Goal: Task Accomplishment & Management: Use online tool/utility

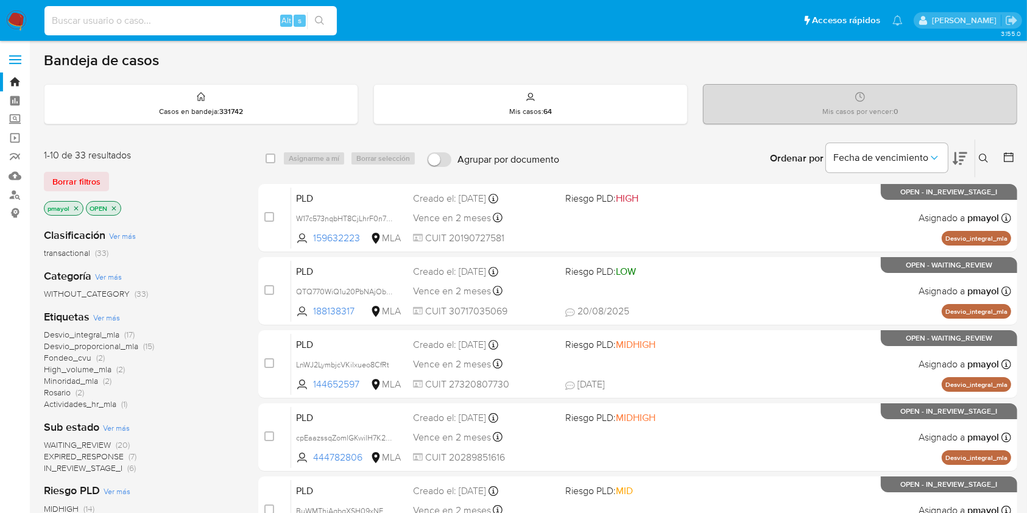
click at [200, 23] on input at bounding box center [190, 21] width 292 height 16
paste input "2219293120"
type input "2219293120"
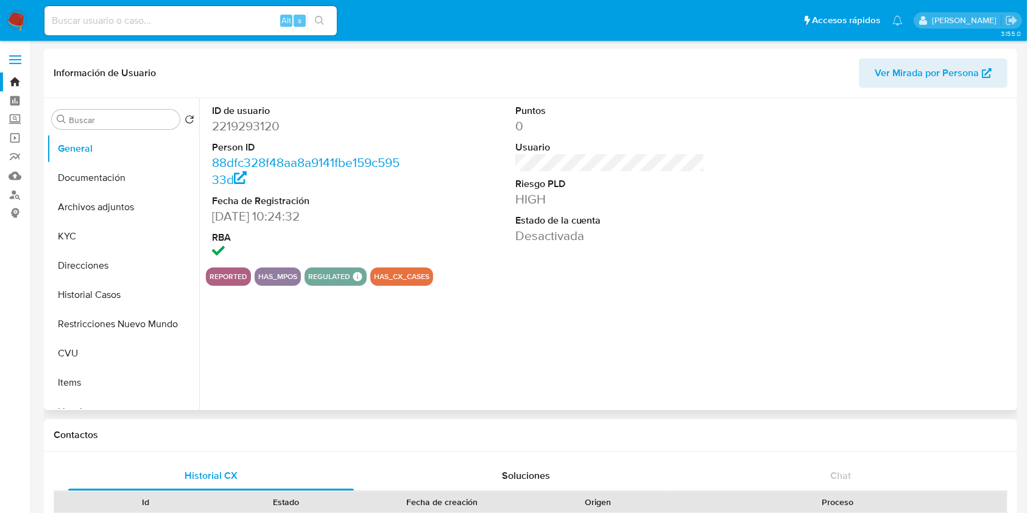
select select "10"
click at [110, 205] on button "Archivos adjuntos" at bounding box center [118, 206] width 142 height 29
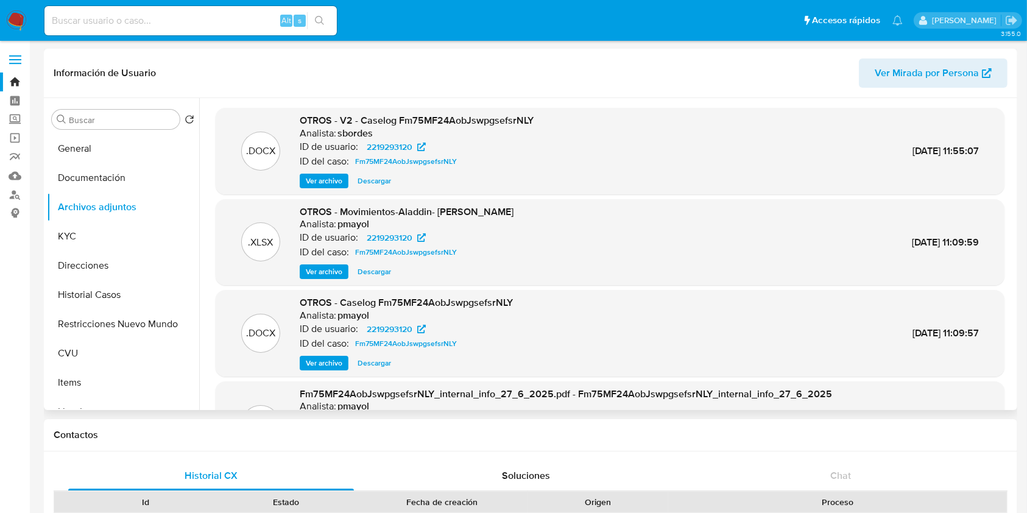
click at [336, 180] on span "Ver archivo" at bounding box center [324, 181] width 37 height 12
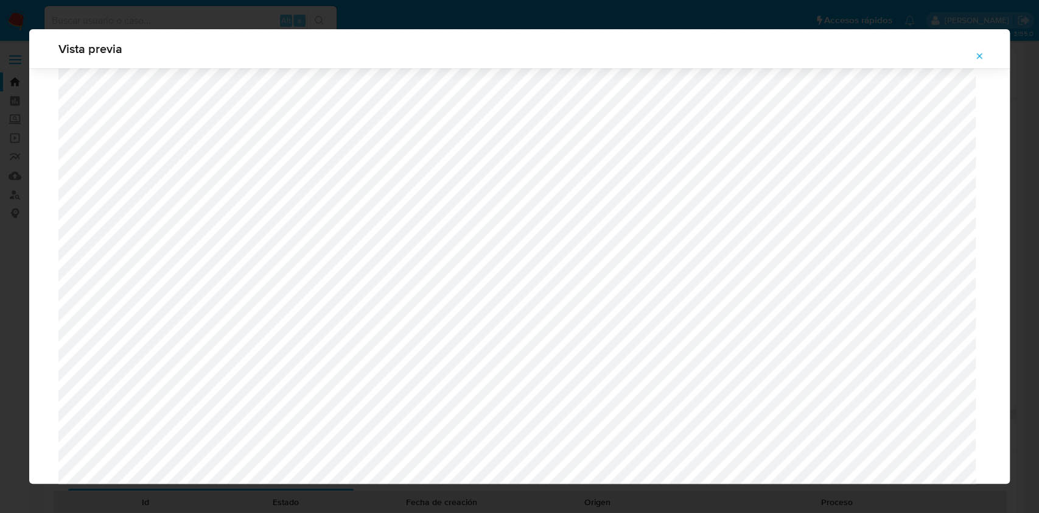
scroll to position [981, 0]
click at [980, 54] on icon "Attachment preview" at bounding box center [980, 56] width 10 height 10
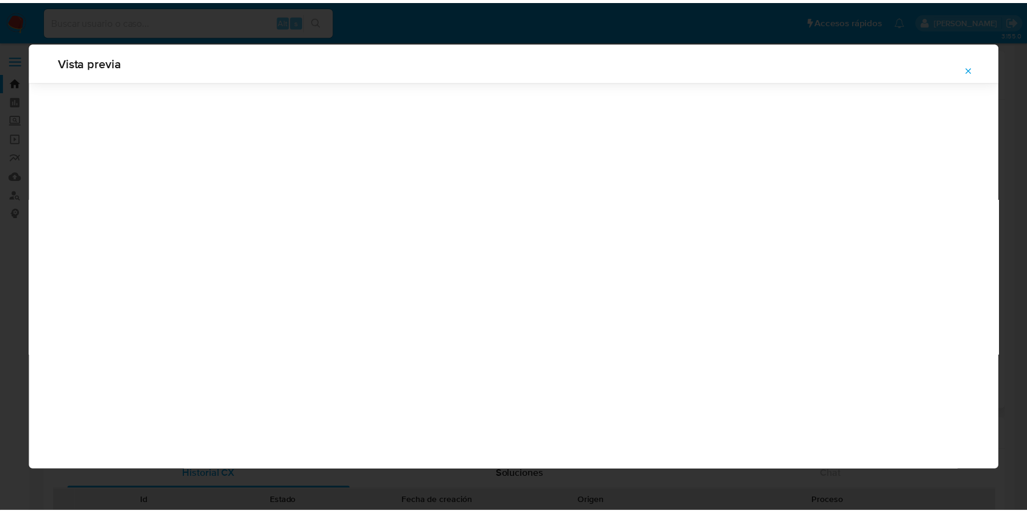
scroll to position [0, 0]
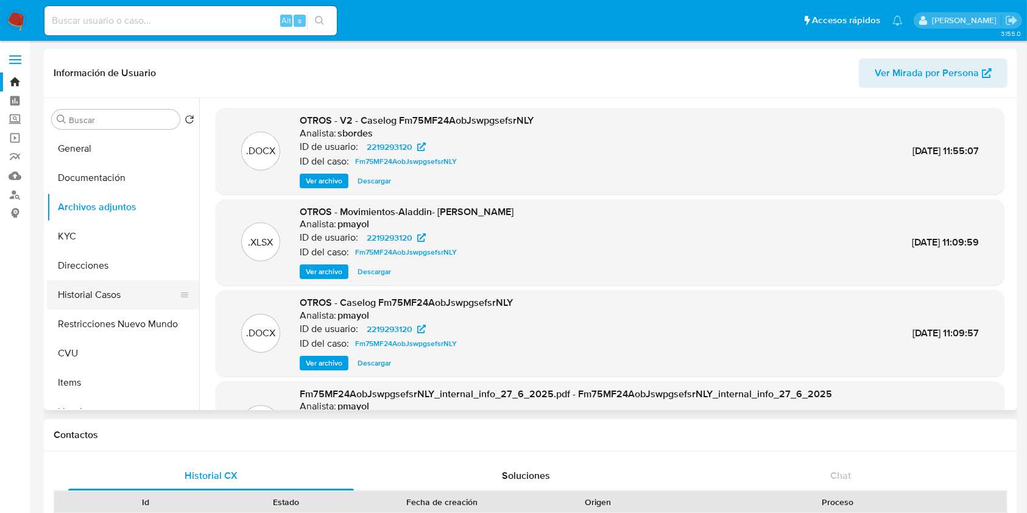
click at [96, 306] on button "Historial Casos" at bounding box center [118, 294] width 142 height 29
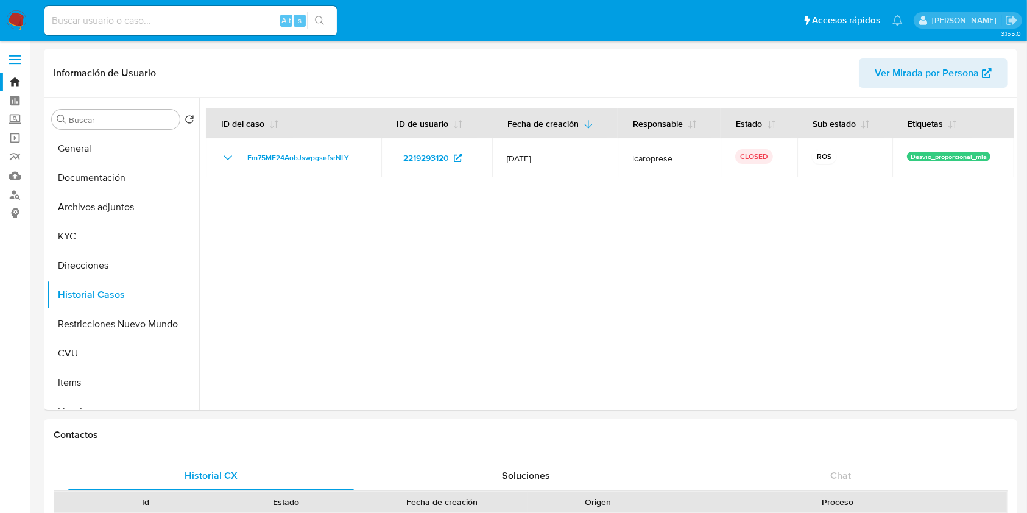
click at [200, 28] on div "Alt s" at bounding box center [190, 20] width 292 height 29
click at [190, 16] on input at bounding box center [190, 21] width 292 height 16
paste input "242720489"
type input "242720489"
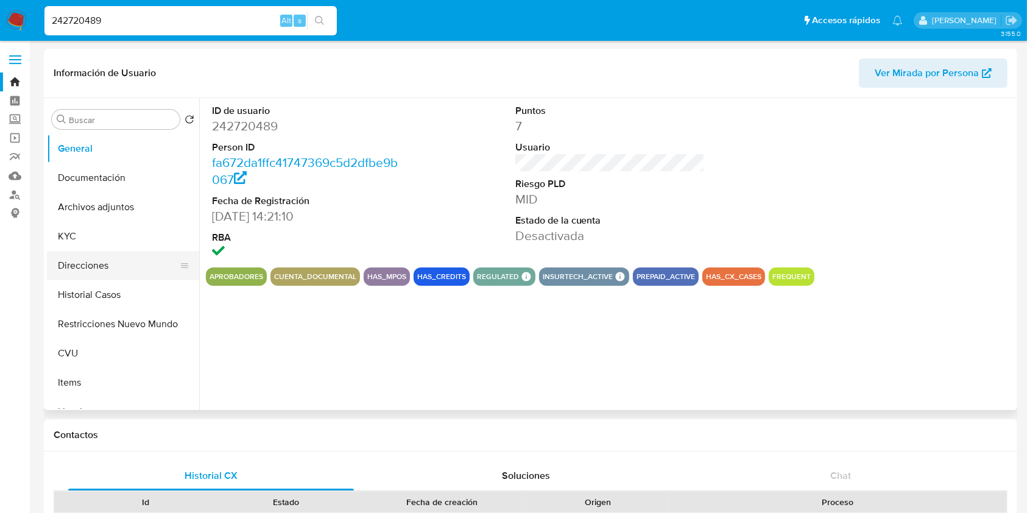
select select "10"
click at [88, 116] on input "Buscar" at bounding box center [122, 119] width 106 height 11
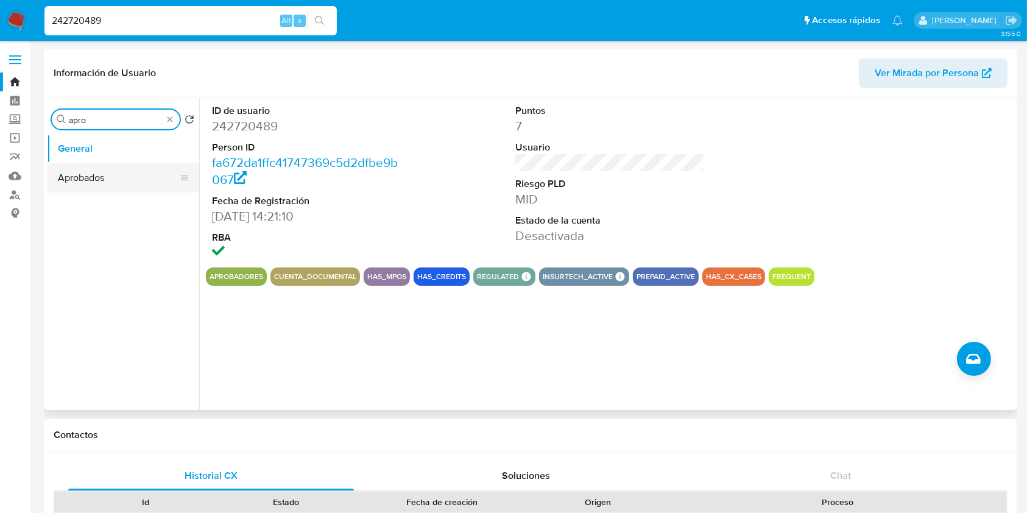
type input "apro"
click at [97, 185] on button "Aprobados" at bounding box center [118, 177] width 142 height 29
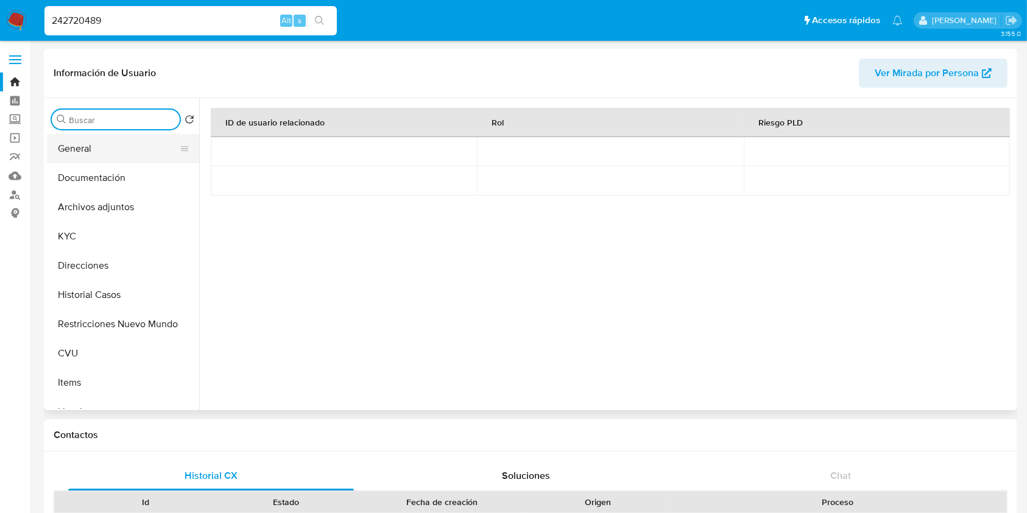
click at [149, 144] on button "General" at bounding box center [118, 148] width 142 height 29
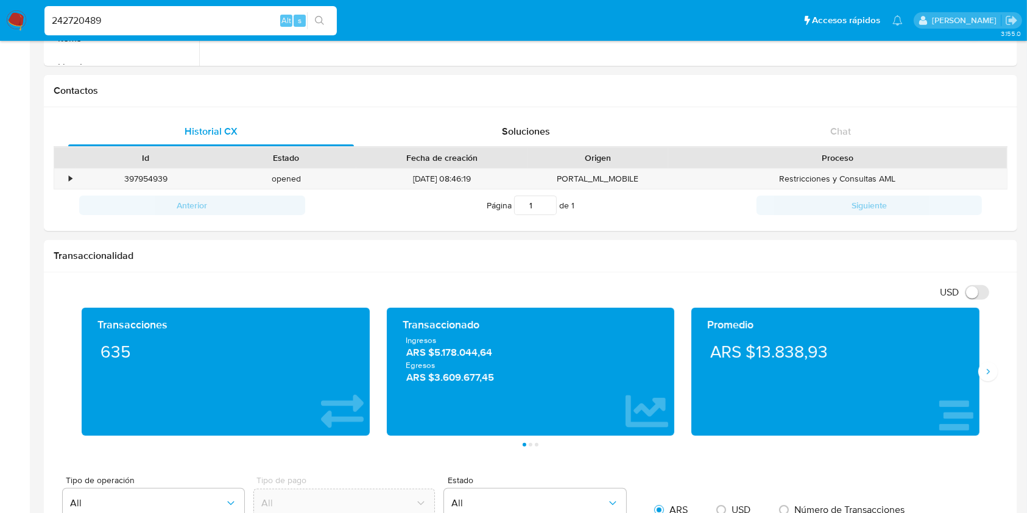
scroll to position [390, 0]
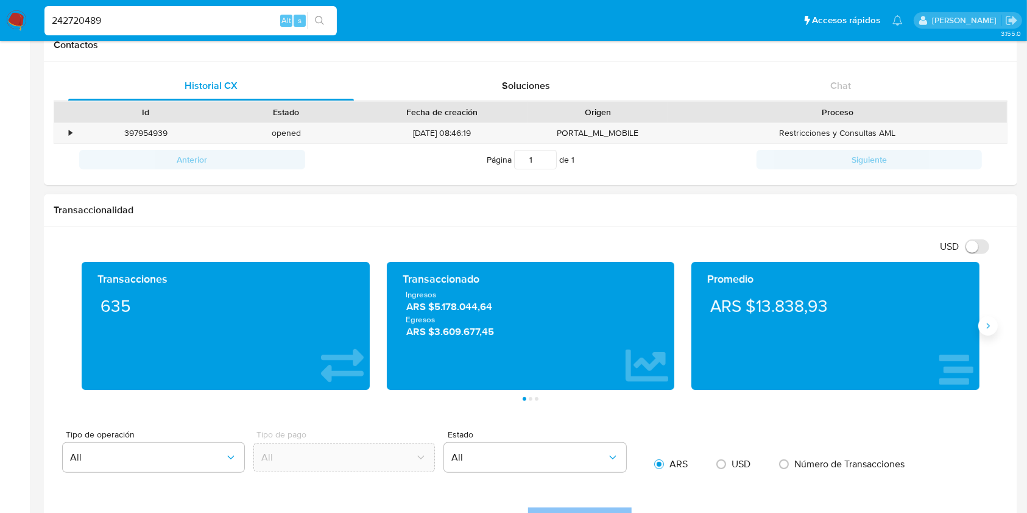
click at [992, 328] on icon "Siguiente" at bounding box center [988, 326] width 10 height 10
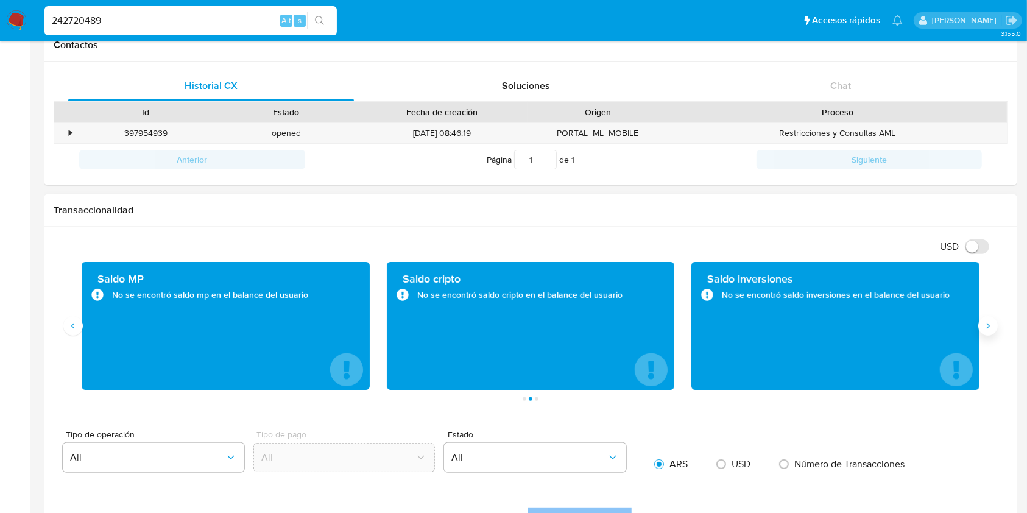
click at [992, 328] on icon "Siguiente" at bounding box center [988, 326] width 10 height 10
click at [68, 326] on button "Anterior" at bounding box center [72, 325] width 19 height 19
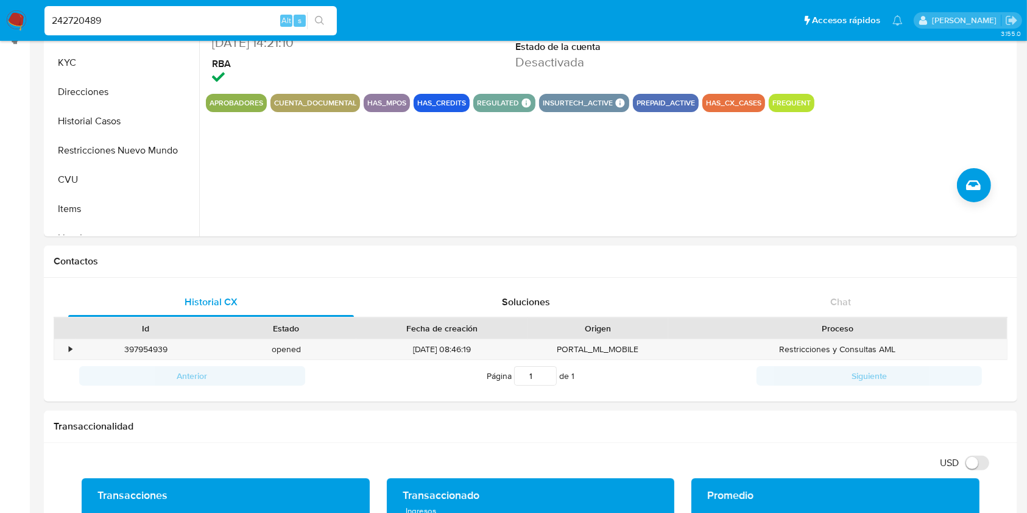
scroll to position [0, 0]
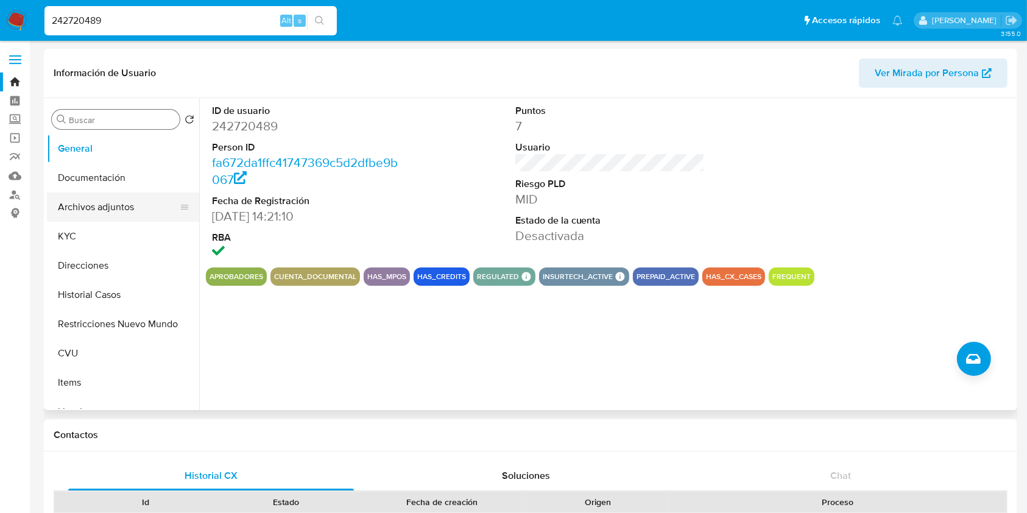
click at [136, 202] on button "Archivos adjuntos" at bounding box center [118, 206] width 142 height 29
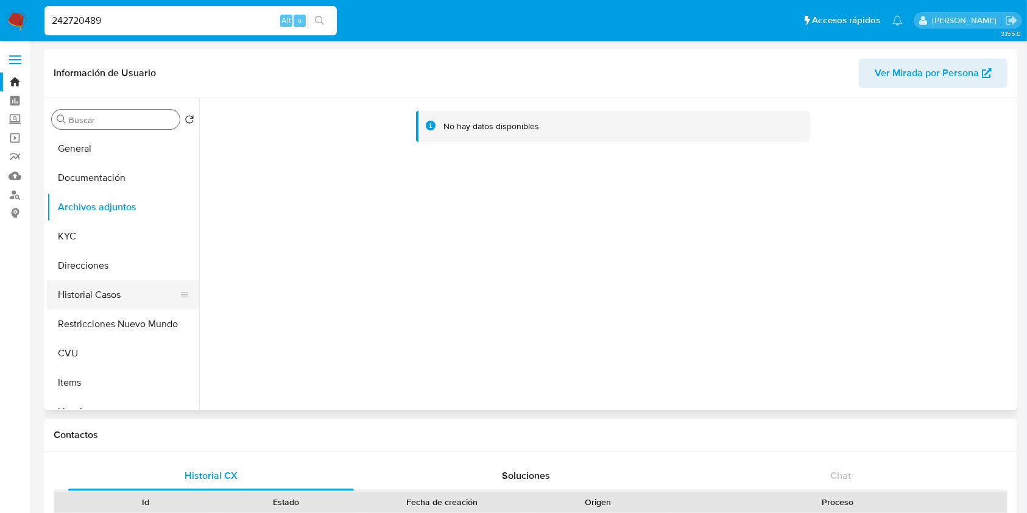
click at [104, 300] on button "Historial Casos" at bounding box center [118, 294] width 142 height 29
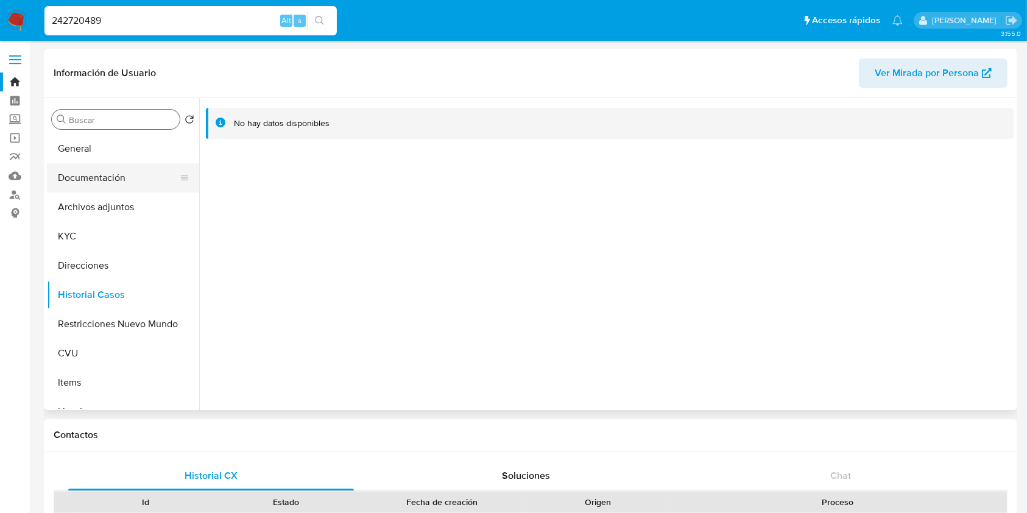
click at [107, 181] on button "Documentación" at bounding box center [118, 177] width 142 height 29
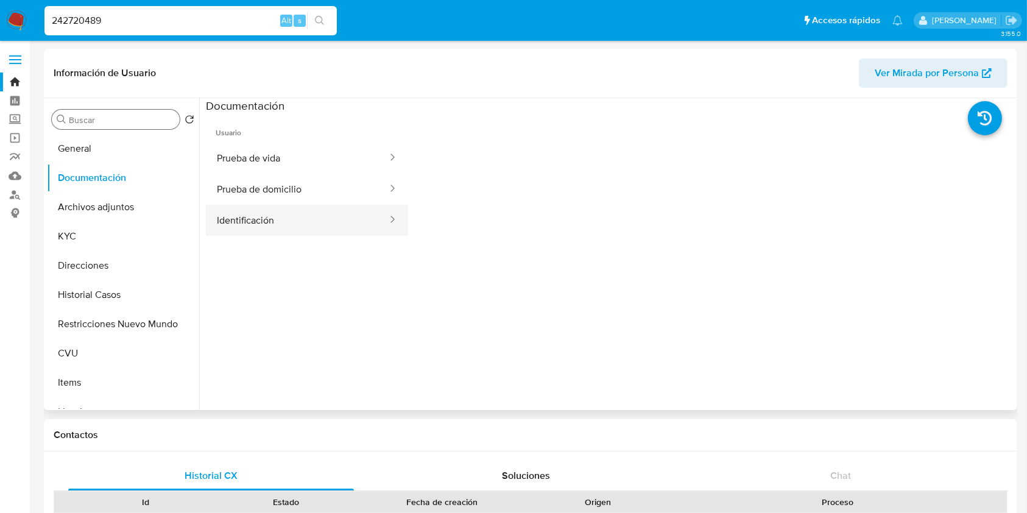
click at [316, 217] on button "Identificación" at bounding box center [297, 220] width 183 height 31
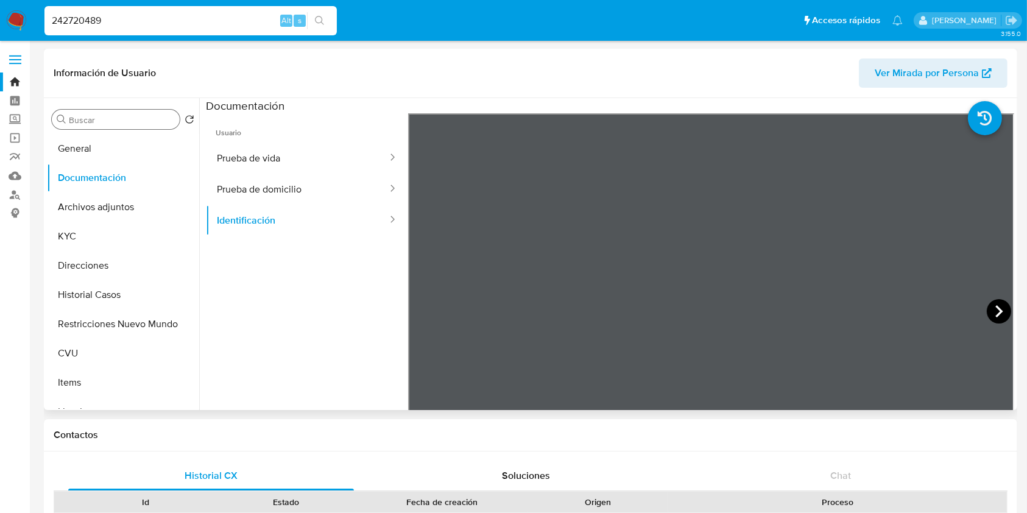
click at [987, 311] on icon at bounding box center [999, 311] width 24 height 24
click at [88, 261] on button "Direcciones" at bounding box center [118, 265] width 142 height 29
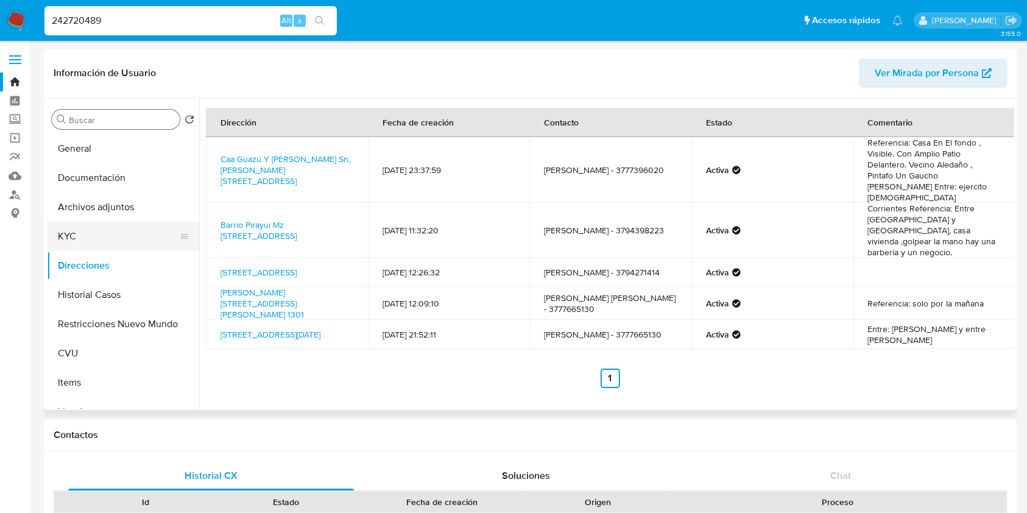
click at [106, 236] on button "KYC" at bounding box center [118, 236] width 142 height 29
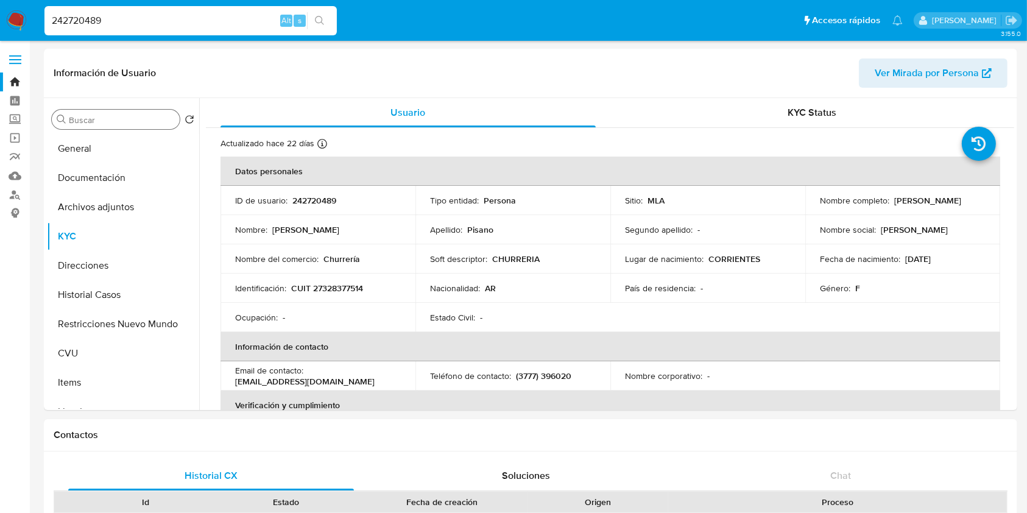
click at [334, 284] on p "CUIT 27328377514" at bounding box center [327, 288] width 72 height 11
copy p "27328377514"
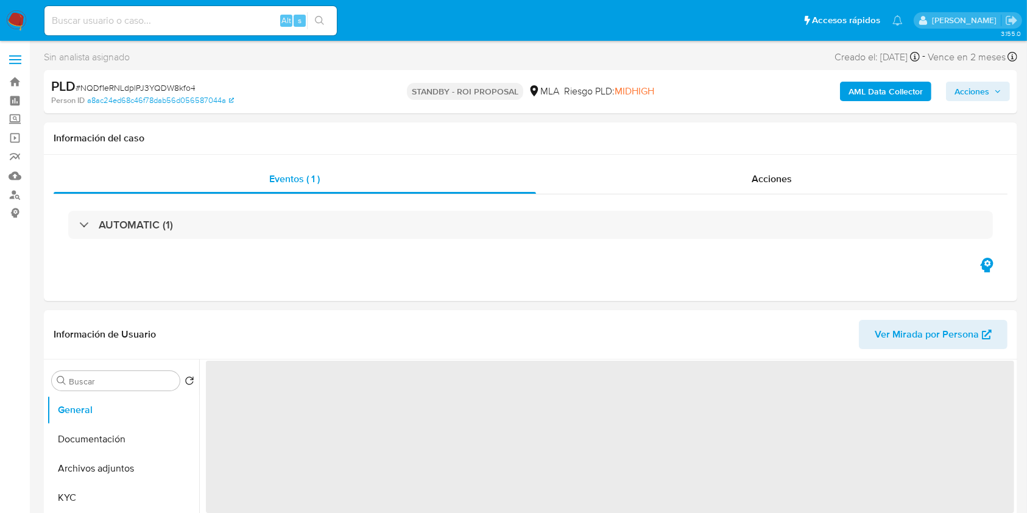
click at [565, 38] on nav "Pausado Ver notificaciones Alt s Accesos rápidos Presiona las siguientes teclas…" at bounding box center [513, 20] width 1027 height 41
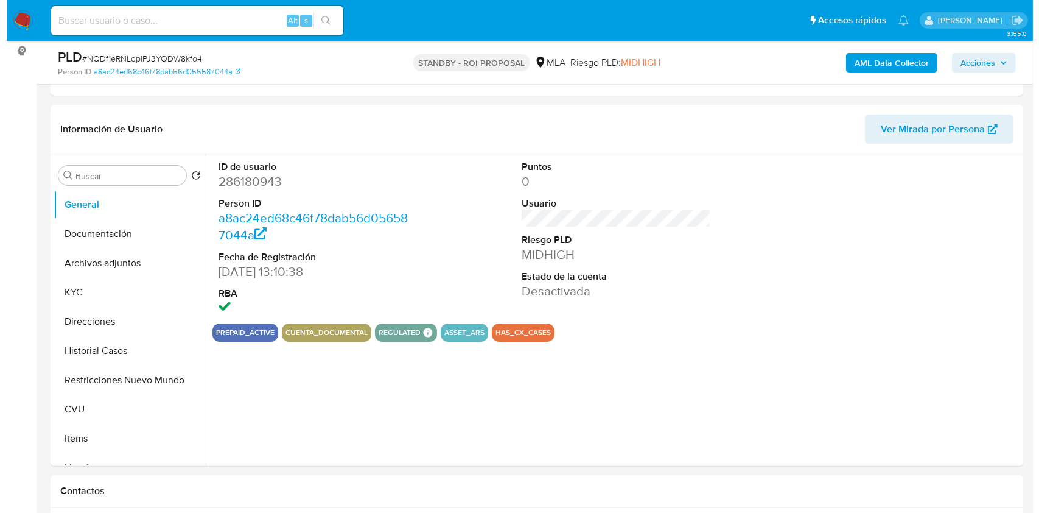
scroll to position [195, 0]
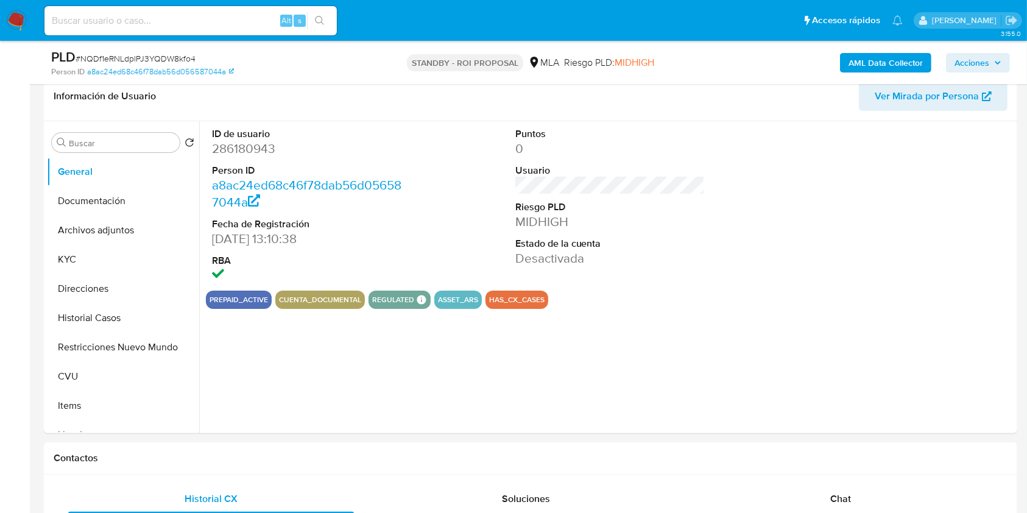
select select "10"
click at [79, 230] on button "Archivos adjuntos" at bounding box center [118, 230] width 142 height 29
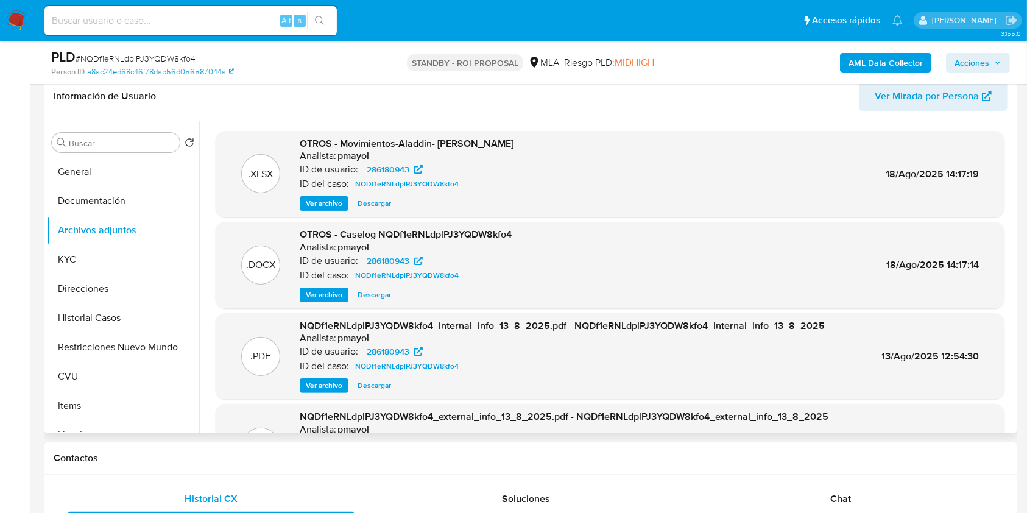
click at [326, 295] on span "Ver archivo" at bounding box center [324, 295] width 37 height 12
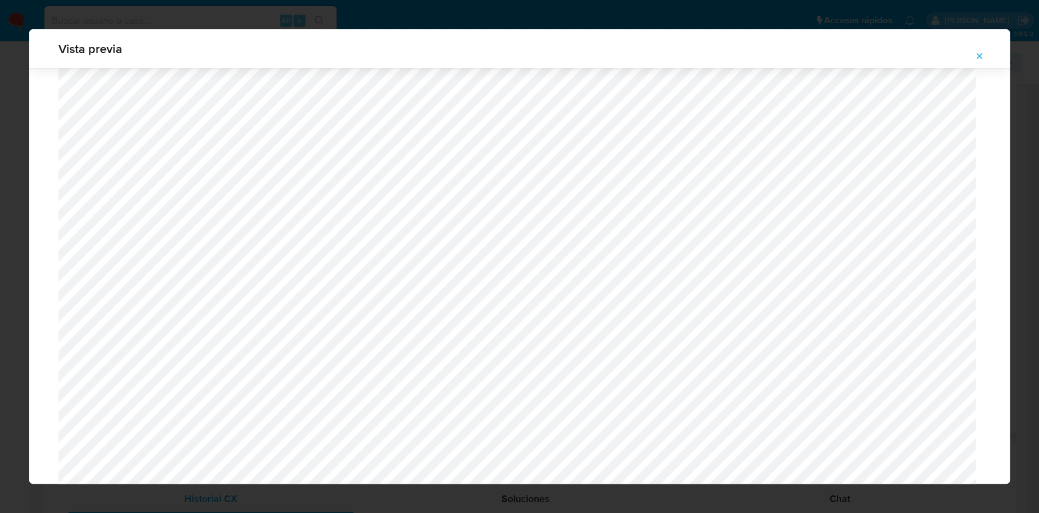
scroll to position [331, 0]
click at [983, 53] on icon "Attachment preview" at bounding box center [980, 56] width 10 height 10
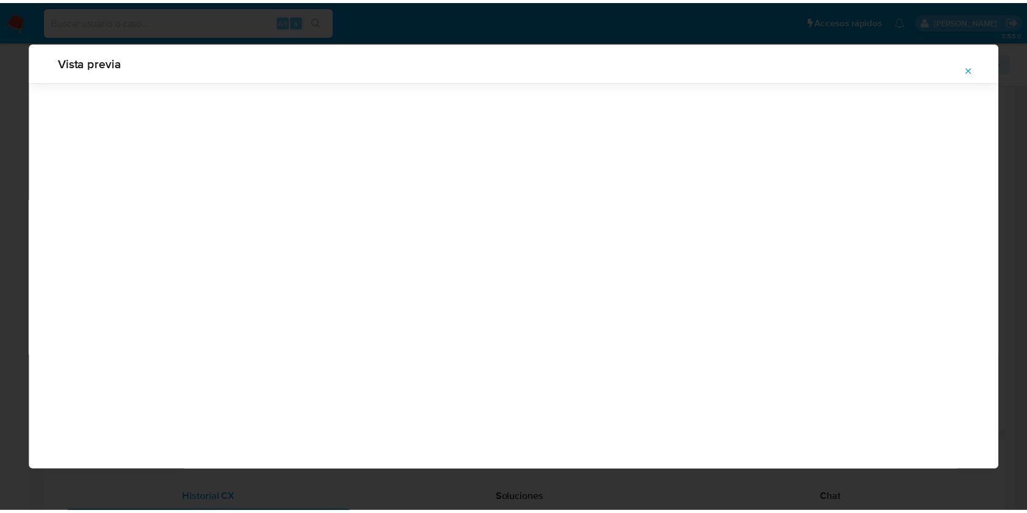
scroll to position [0, 0]
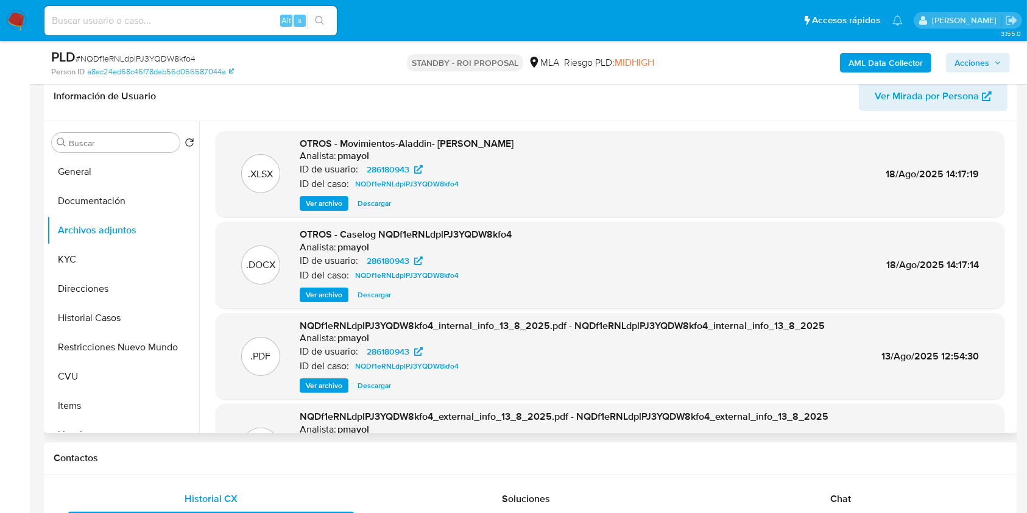
click at [370, 300] on span "Descargar" at bounding box center [373, 295] width 33 height 12
click at [158, 60] on span "# NQDf1eRNLdplPJ3YQDW8kfo4" at bounding box center [136, 58] width 120 height 12
copy span "NQDf1eRNLdplPJ3YQDW8kfo4"
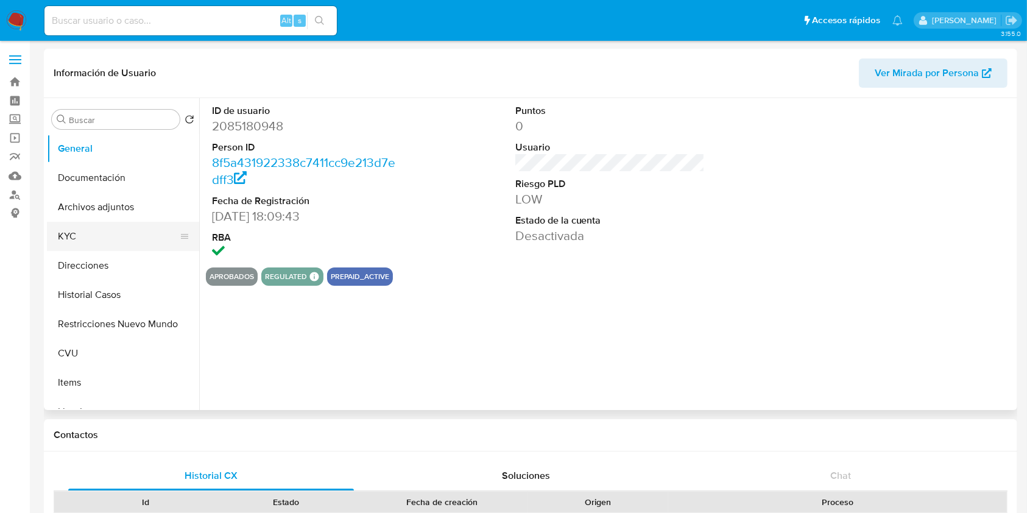
click at [107, 236] on button "KYC" at bounding box center [118, 236] width 142 height 29
select select "10"
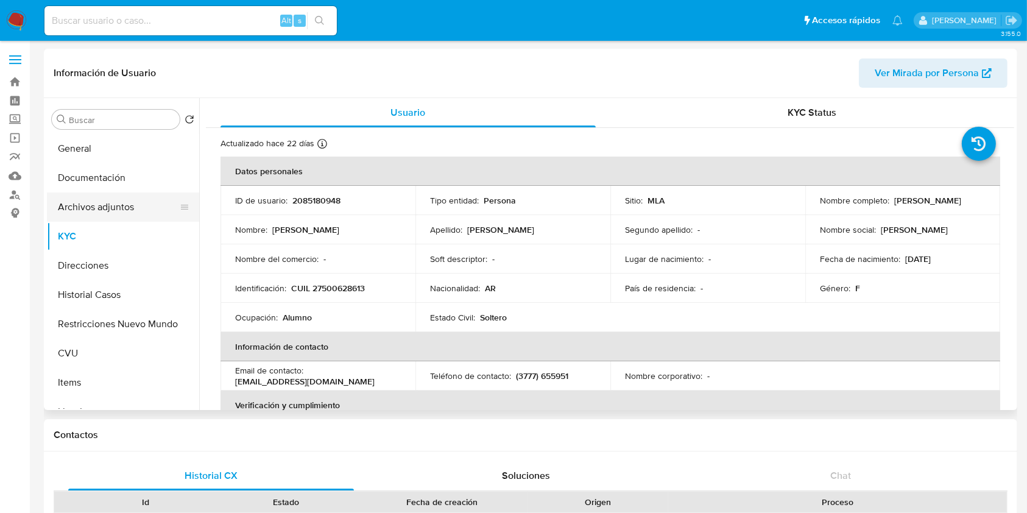
click at [132, 212] on button "Archivos adjuntos" at bounding box center [118, 206] width 142 height 29
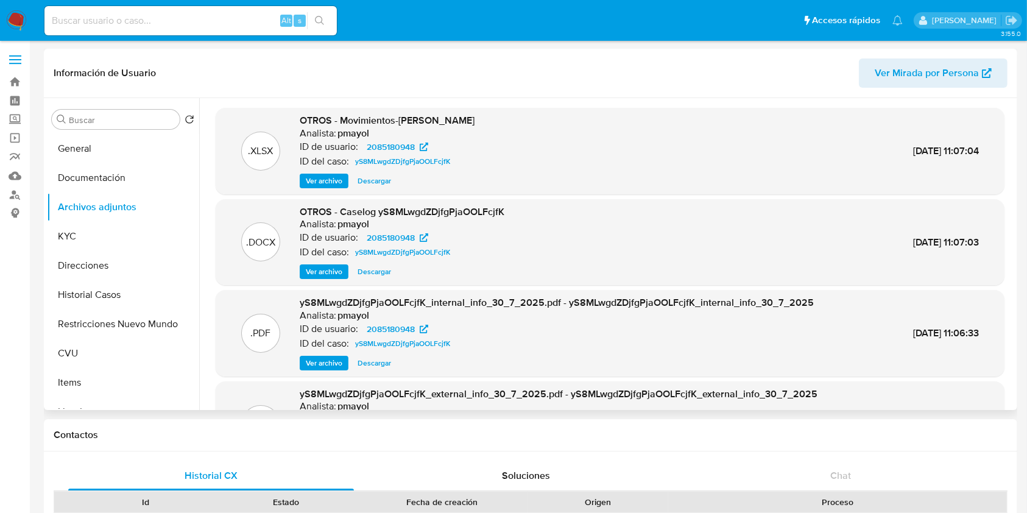
click at [315, 273] on span "Ver archivo" at bounding box center [324, 272] width 37 height 12
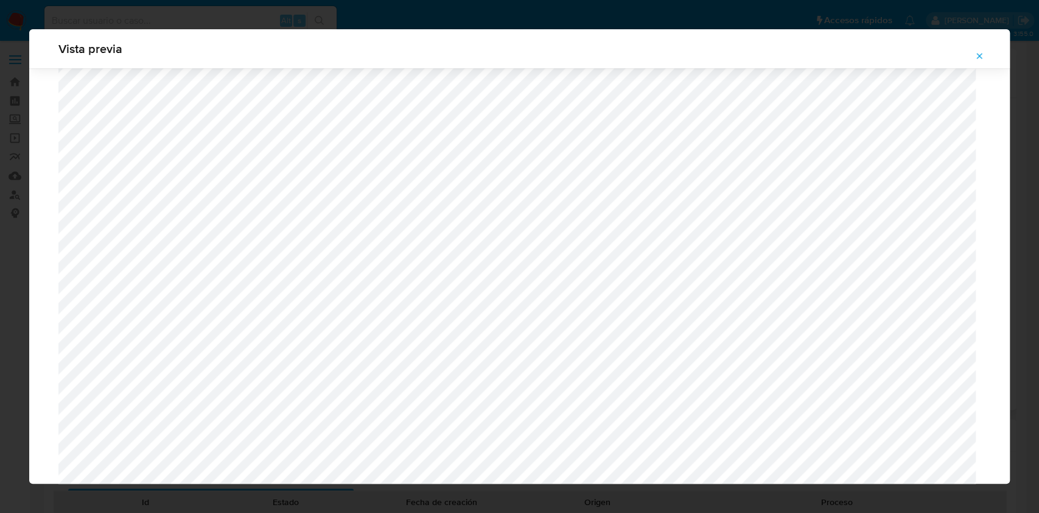
scroll to position [742, 0]
click at [990, 348] on div "Attachment preview" at bounding box center [519, 6] width 981 height 1361
click at [980, 54] on icon "Attachment preview" at bounding box center [980, 56] width 10 height 10
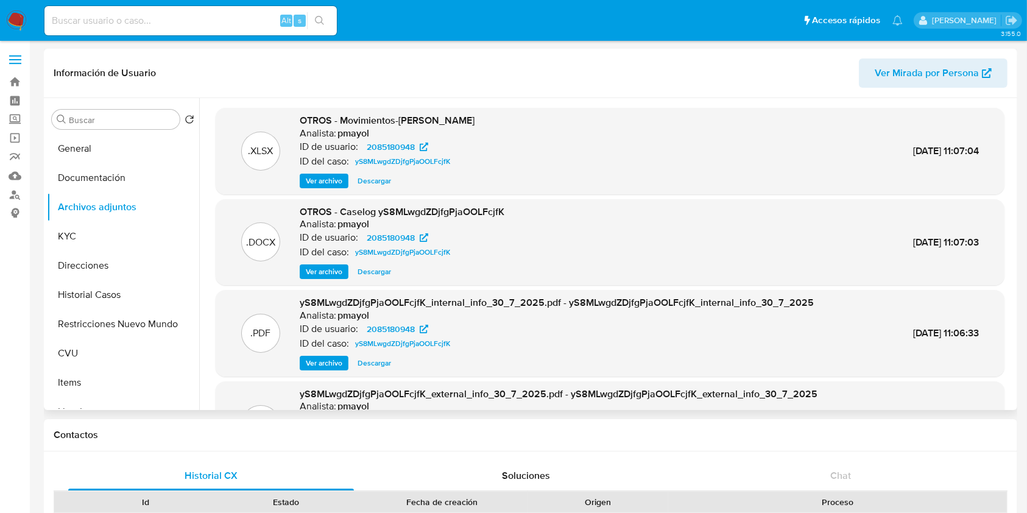
click at [322, 272] on span "Ver archivo" at bounding box center [324, 272] width 37 height 12
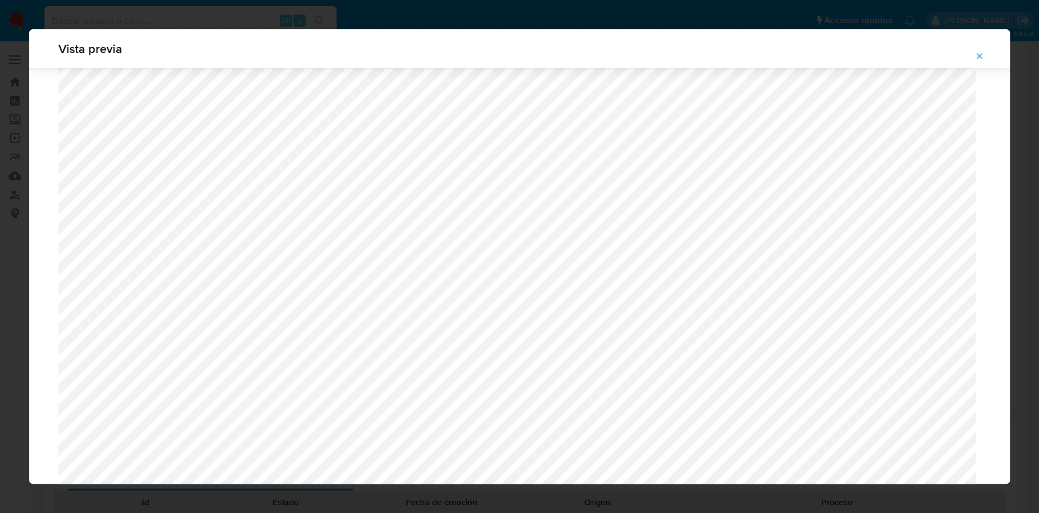
scroll to position [712, 0]
click at [982, 54] on icon "Attachment preview" at bounding box center [979, 55] width 5 height 5
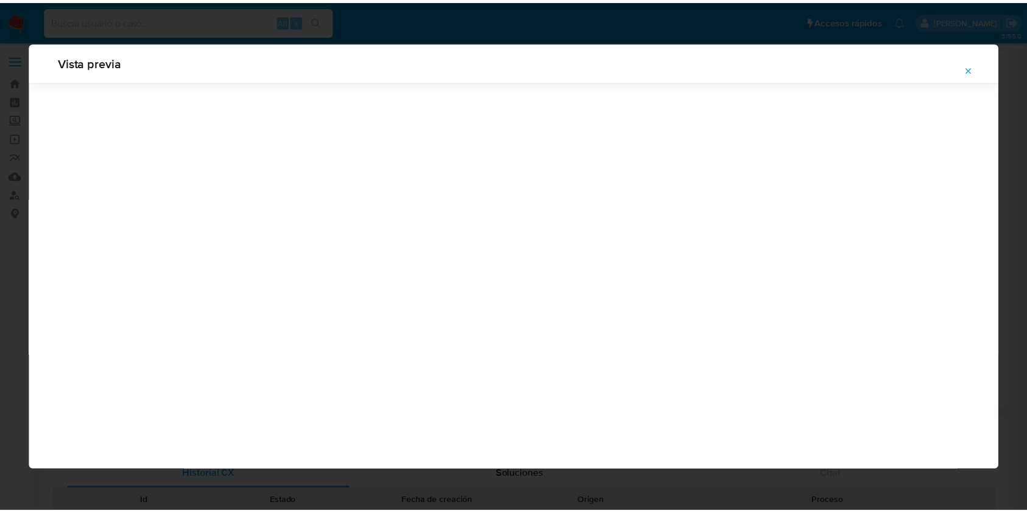
scroll to position [0, 0]
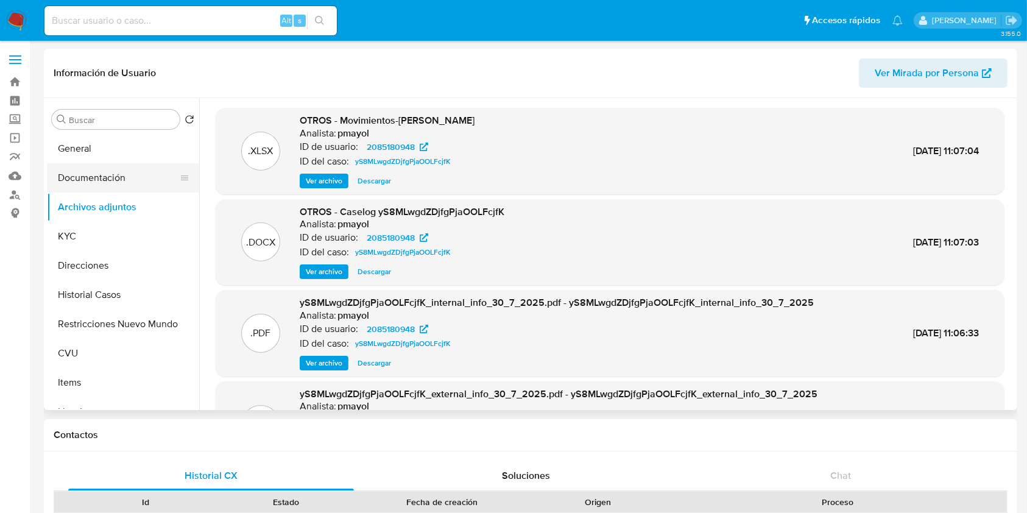
click at [94, 177] on button "Documentación" at bounding box center [118, 177] width 142 height 29
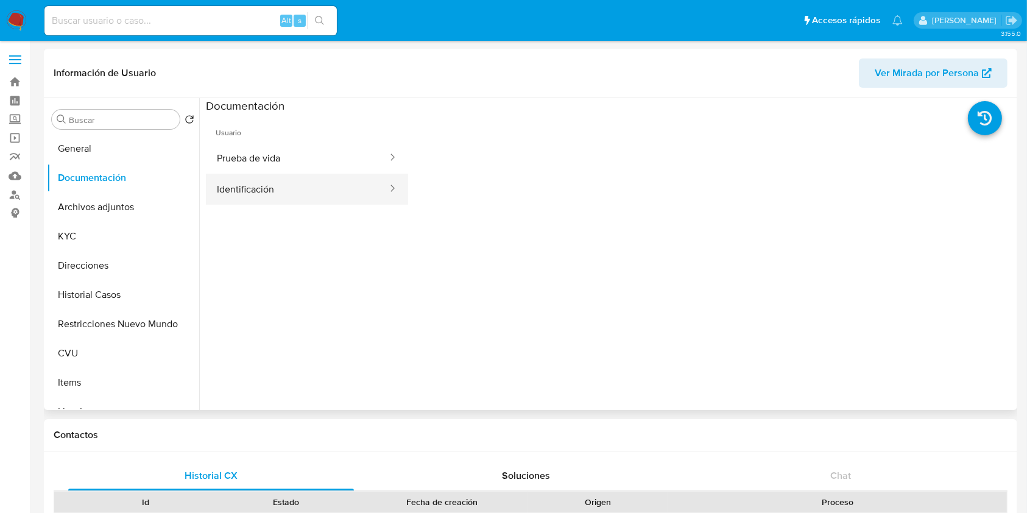
click at [245, 183] on button "Identificación" at bounding box center [297, 189] width 183 height 31
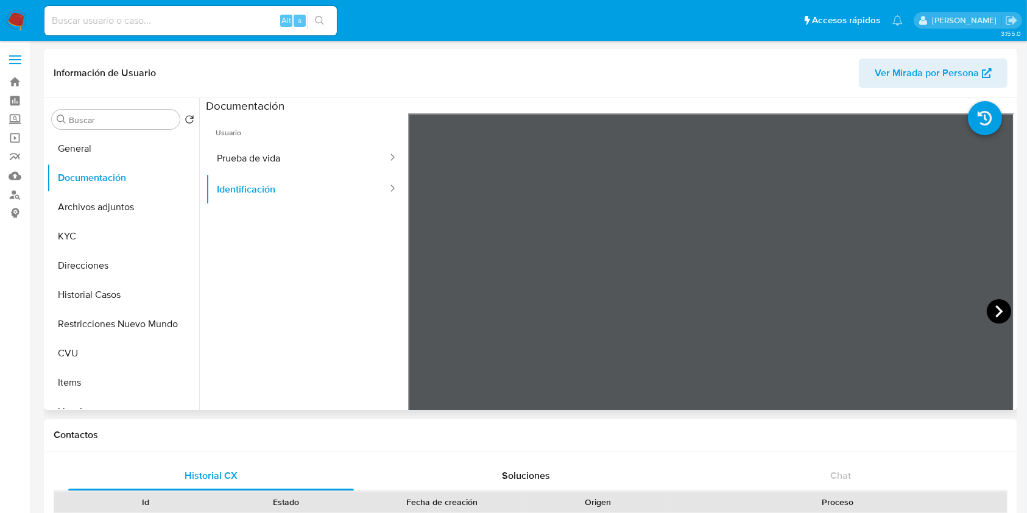
click at [988, 314] on icon at bounding box center [999, 311] width 24 height 24
click at [422, 303] on icon at bounding box center [423, 311] width 24 height 24
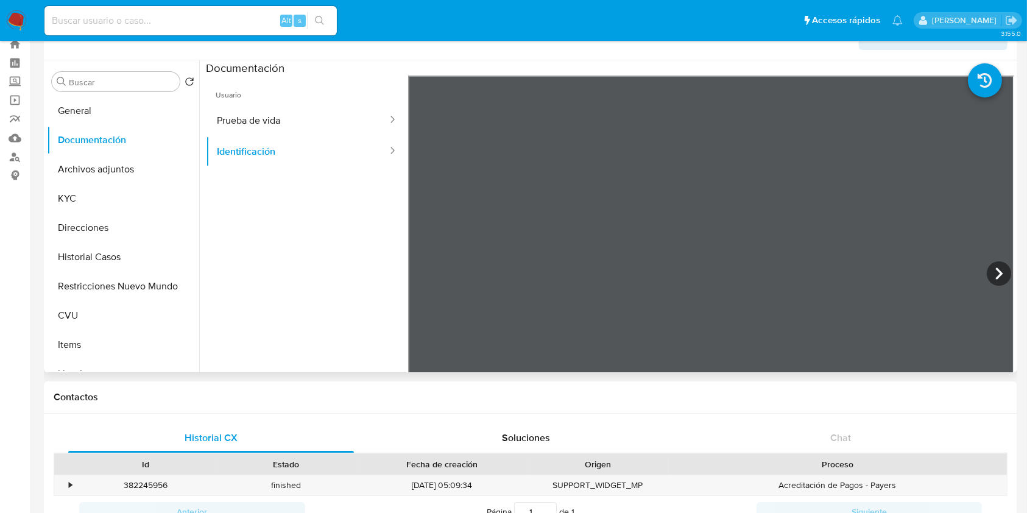
scroll to position [15, 0]
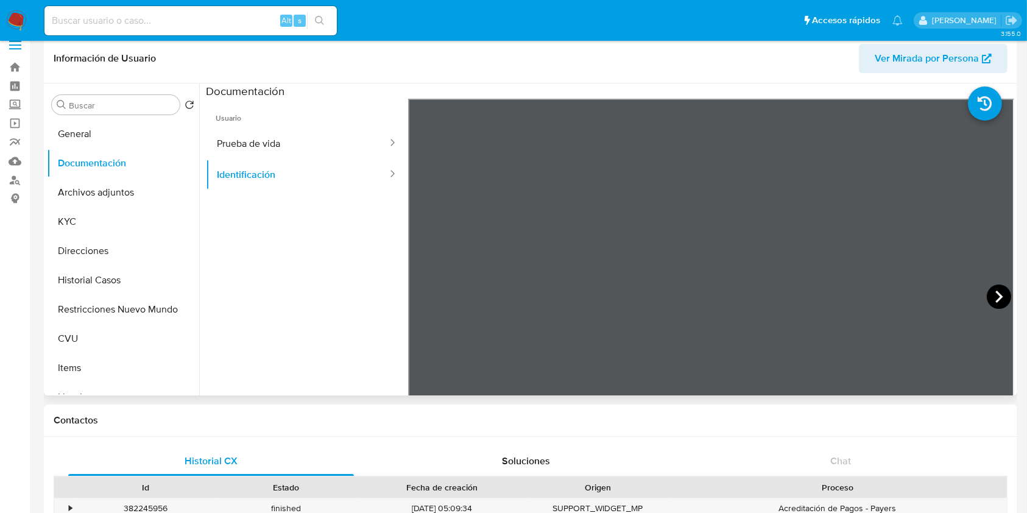
click at [987, 289] on icon at bounding box center [999, 296] width 24 height 24
click at [96, 259] on button "Direcciones" at bounding box center [118, 250] width 142 height 29
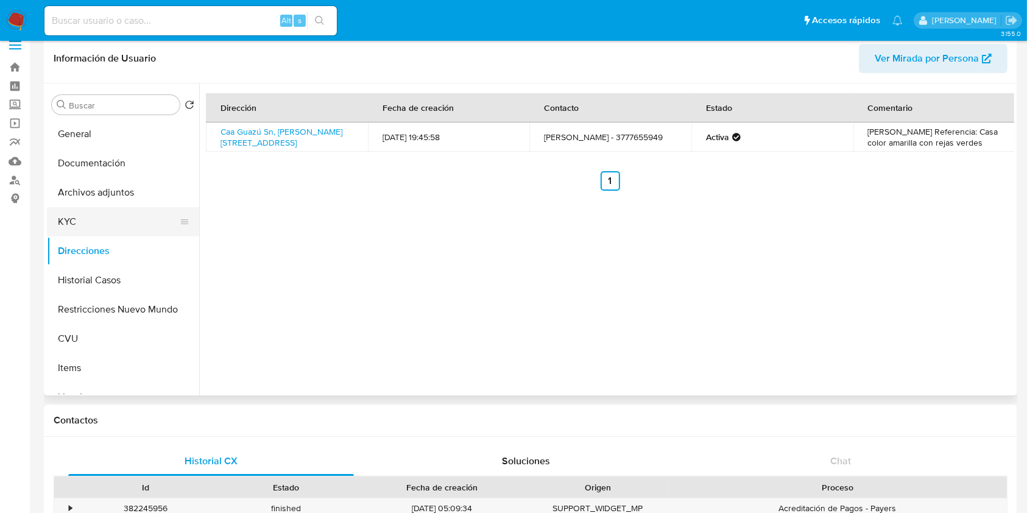
click at [121, 212] on button "KYC" at bounding box center [118, 221] width 142 height 29
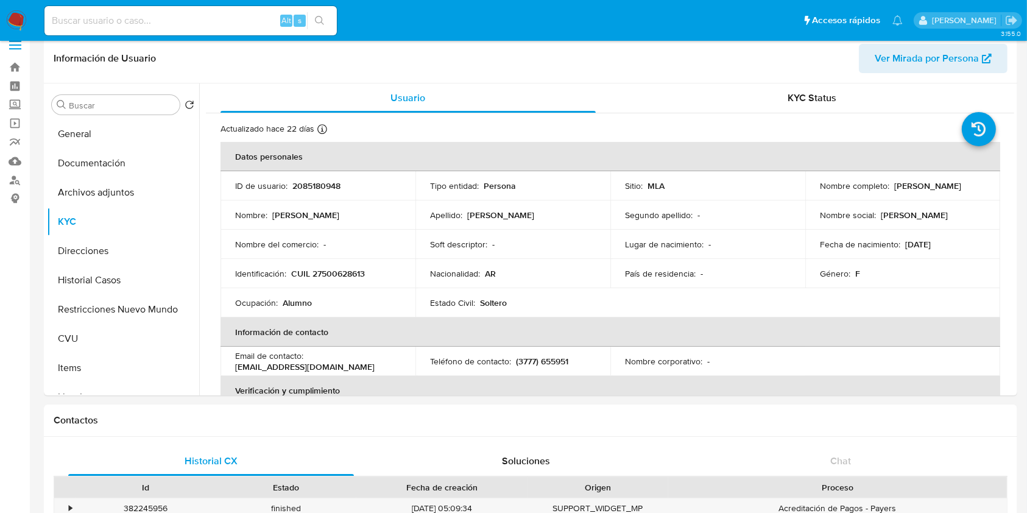
click at [334, 272] on p "CUIL 27500628613" at bounding box center [328, 273] width 74 height 11
copy p "27500628613"
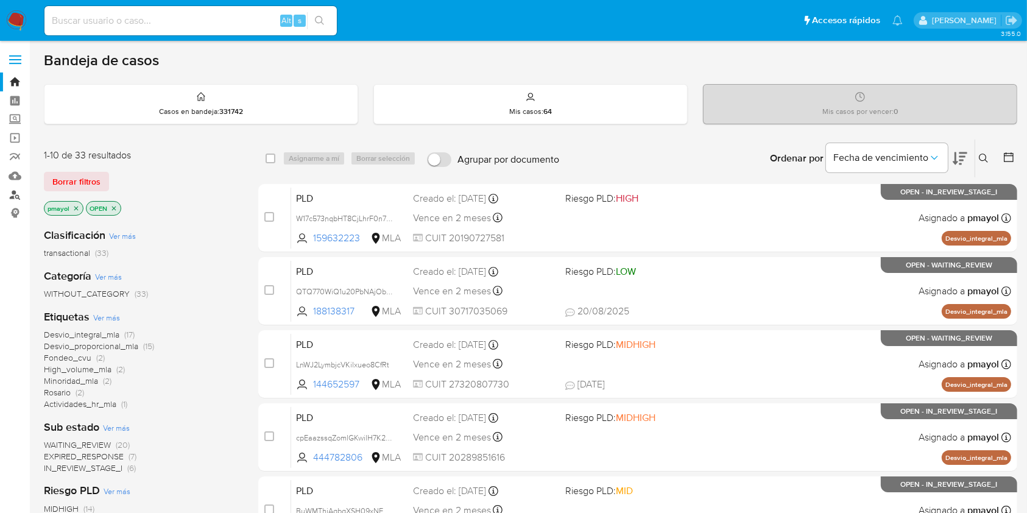
click at [19, 197] on link "Buscador de personas" at bounding box center [72, 194] width 145 height 19
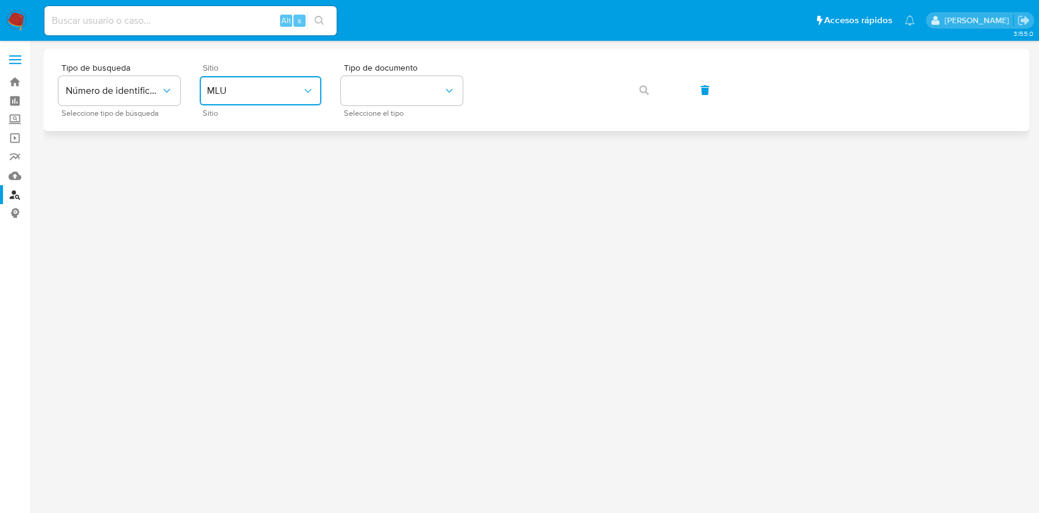
click at [258, 85] on span "MLU" at bounding box center [254, 91] width 95 height 12
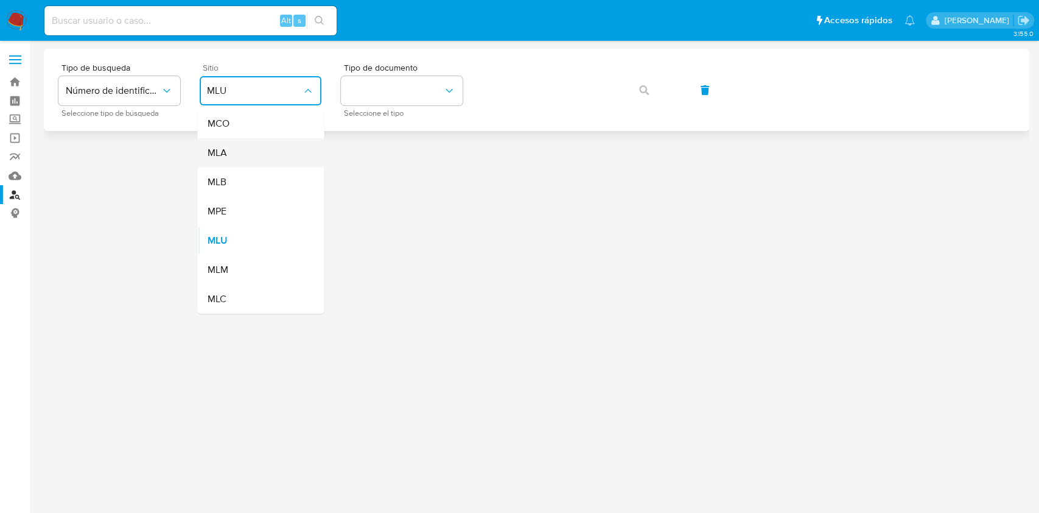
click at [250, 142] on div "MLA" at bounding box center [257, 152] width 100 height 29
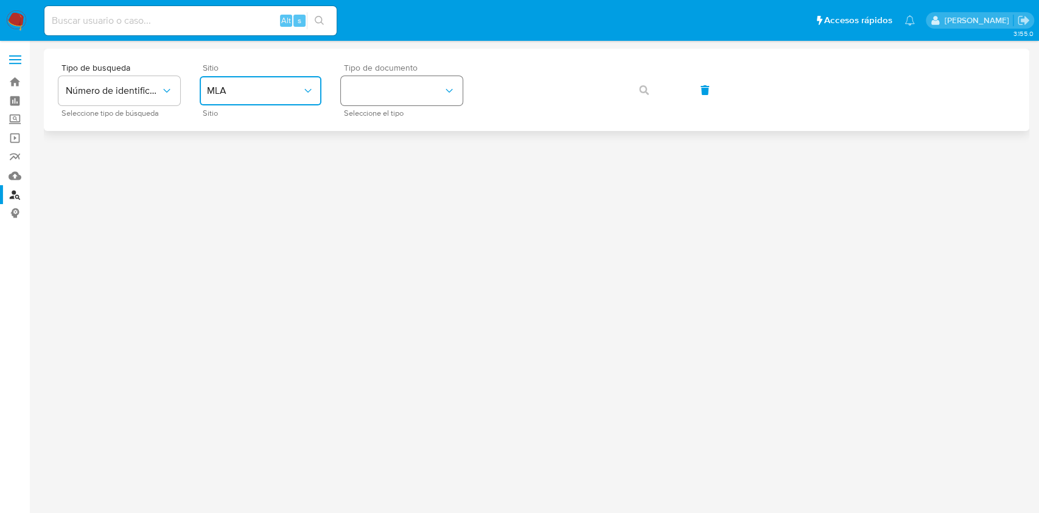
click at [417, 85] on button "identificationType" at bounding box center [402, 90] width 122 height 29
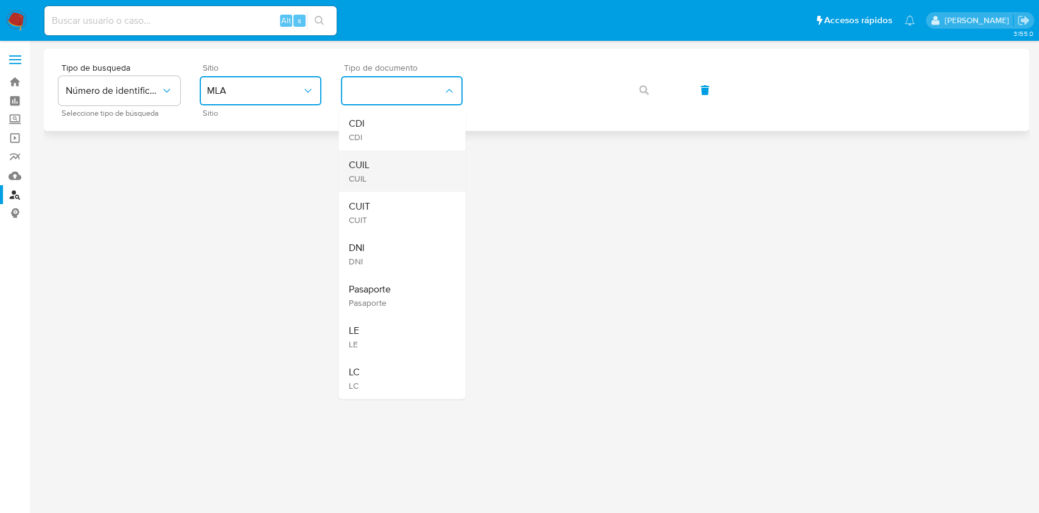
click at [393, 160] on div "CUIL CUIL" at bounding box center [398, 170] width 100 height 41
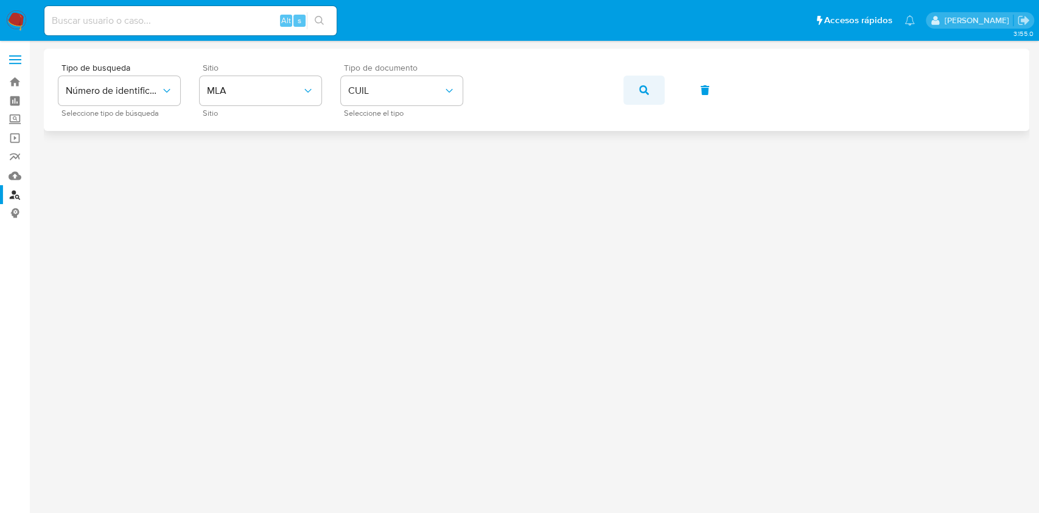
click at [636, 97] on button "button" at bounding box center [644, 90] width 41 height 29
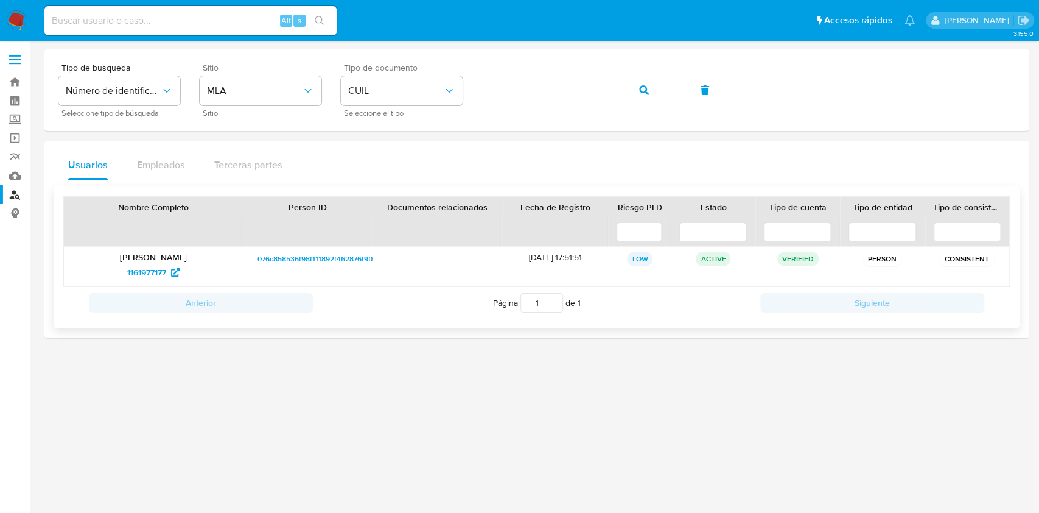
click at [332, 260] on span "076c858536f98f111892f462876f9f8f" at bounding box center [318, 259] width 120 height 15
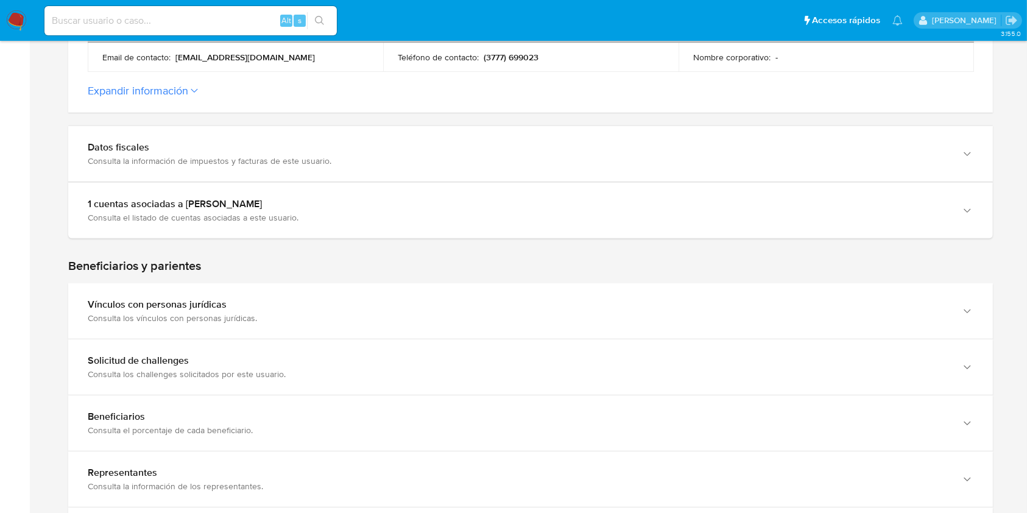
scroll to position [1069, 0]
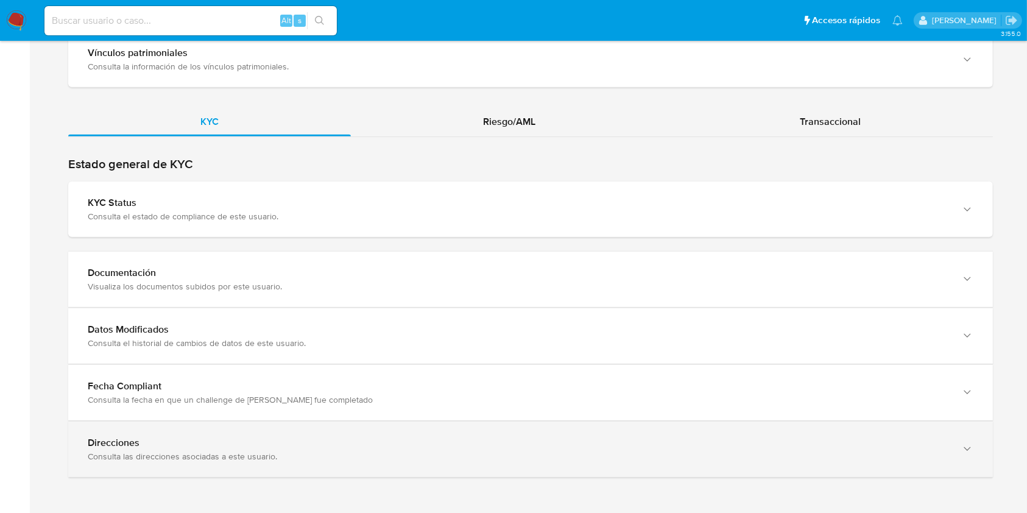
click at [879, 466] on div "Direcciones Consulta las direcciones asociadas a este usuario." at bounding box center [530, 448] width 924 height 55
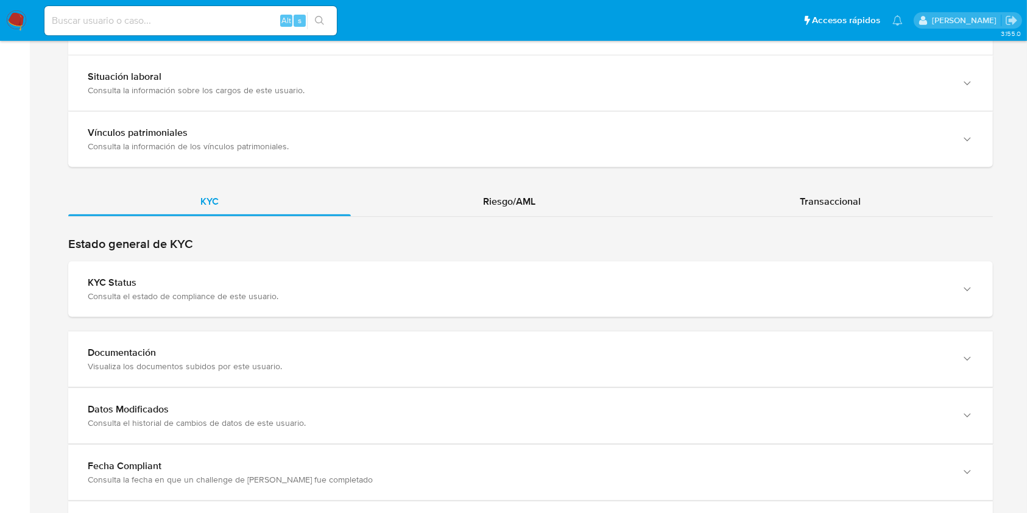
scroll to position [985, 0]
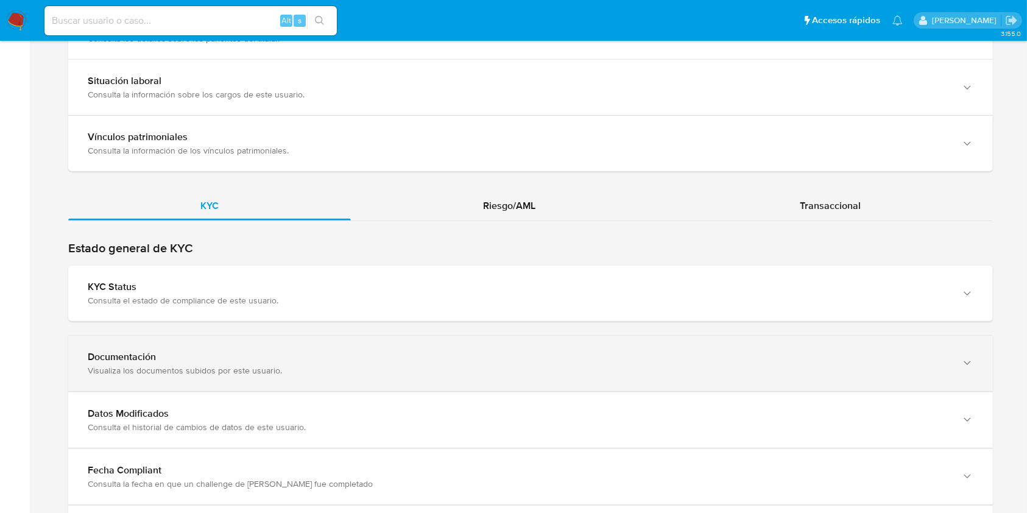
click at [887, 375] on div "Documentación Visualiza los documentos subidos por este usuario." at bounding box center [530, 363] width 924 height 55
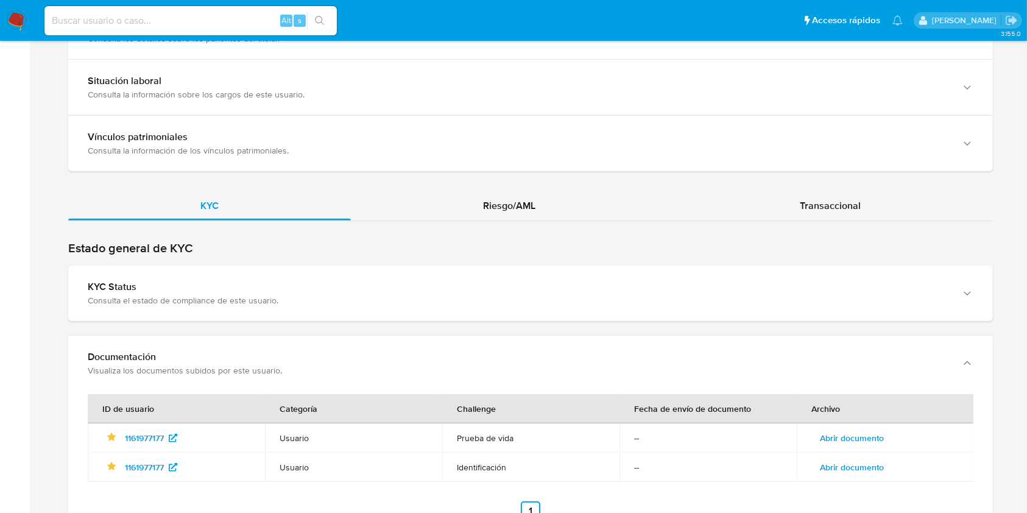
scroll to position [1133, 0]
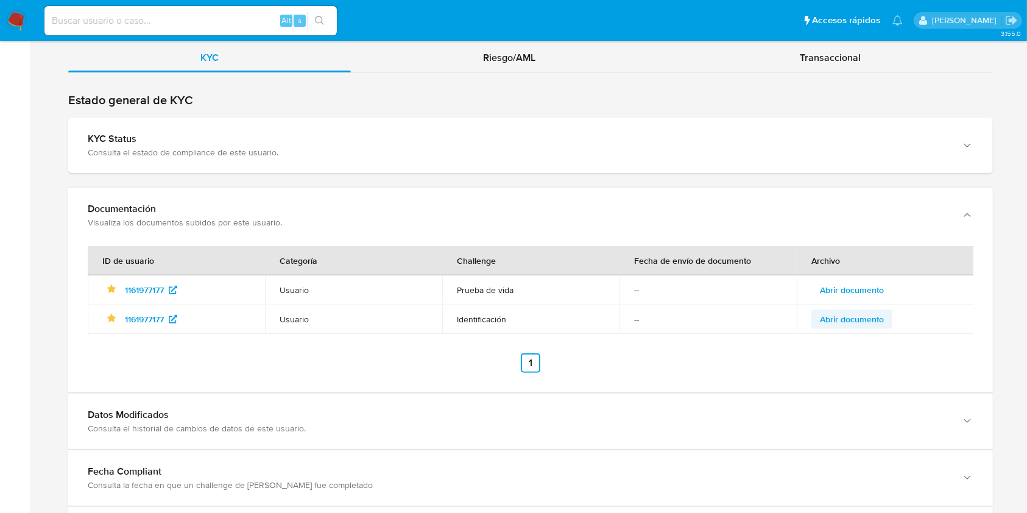
click at [860, 312] on span "Abrir documento" at bounding box center [852, 319] width 64 height 17
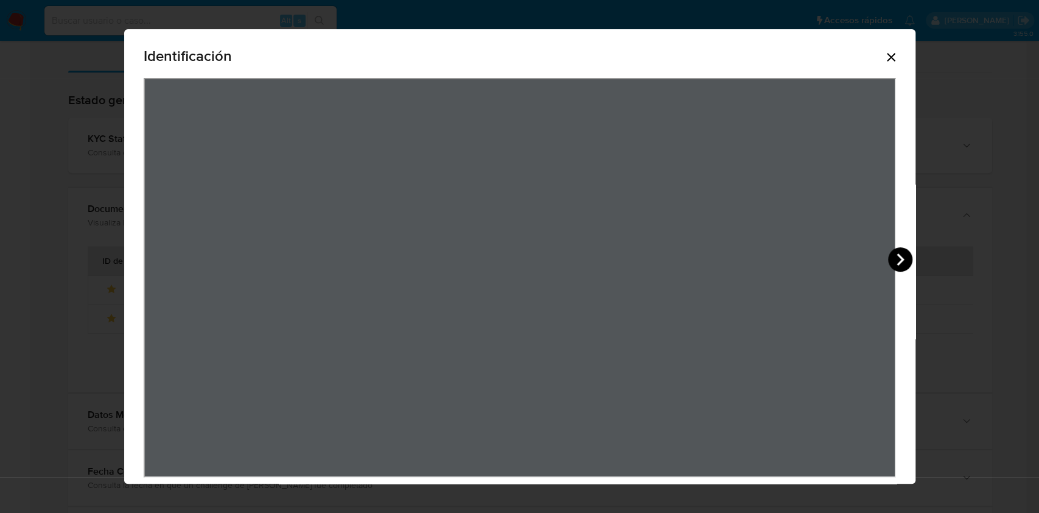
click at [894, 259] on icon "View Document Modal" at bounding box center [900, 259] width 24 height 24
click at [884, 57] on icon "Cerrar" at bounding box center [891, 57] width 15 height 15
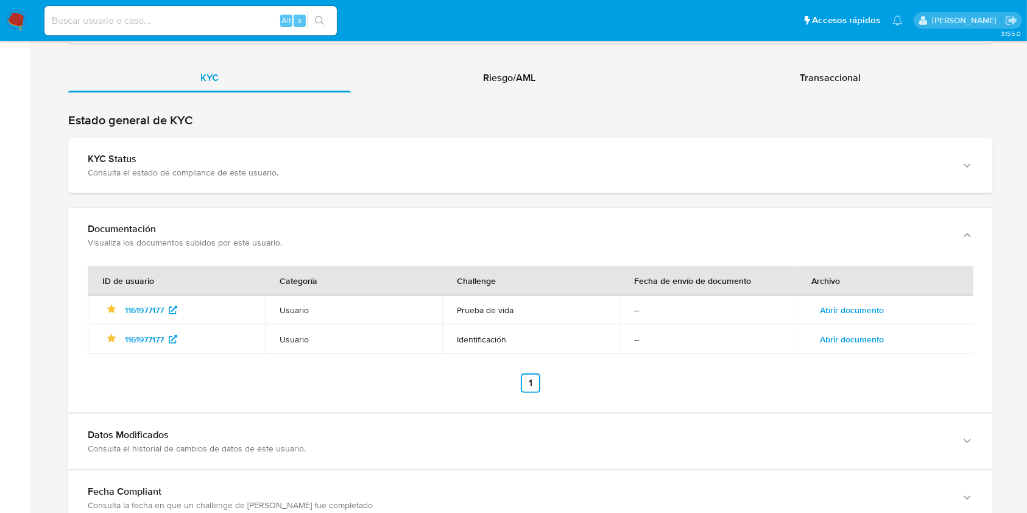
scroll to position [1111, 0]
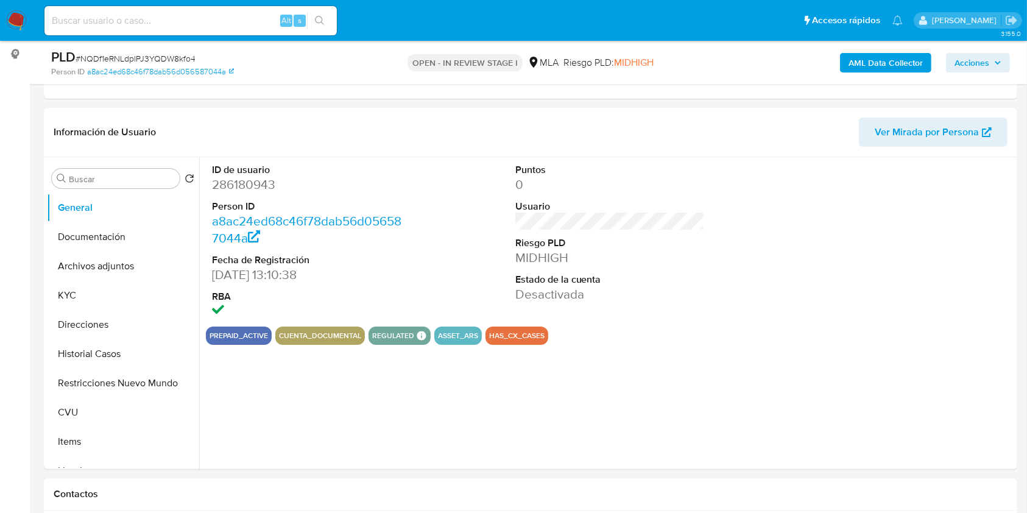
scroll to position [161, 0]
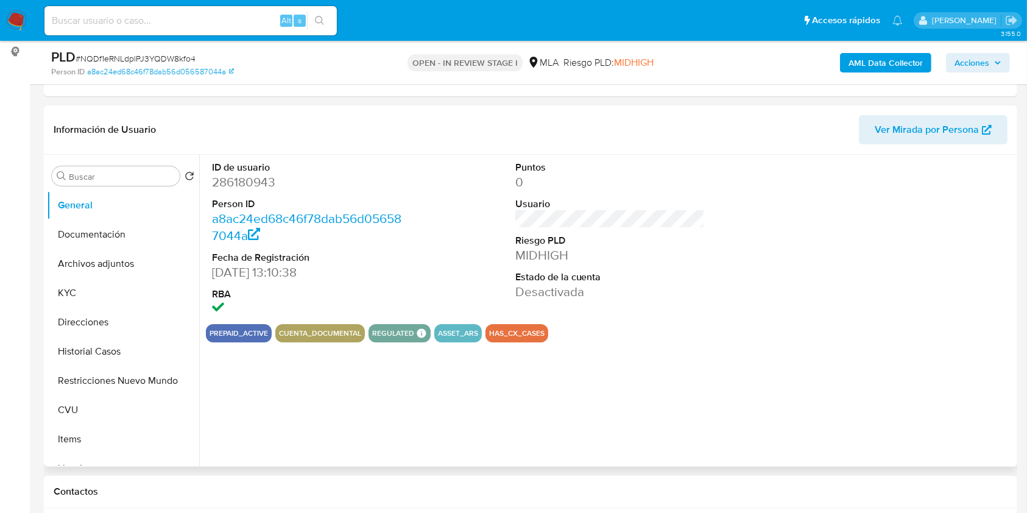
select select "10"
click at [92, 267] on button "Archivos adjuntos" at bounding box center [118, 263] width 142 height 29
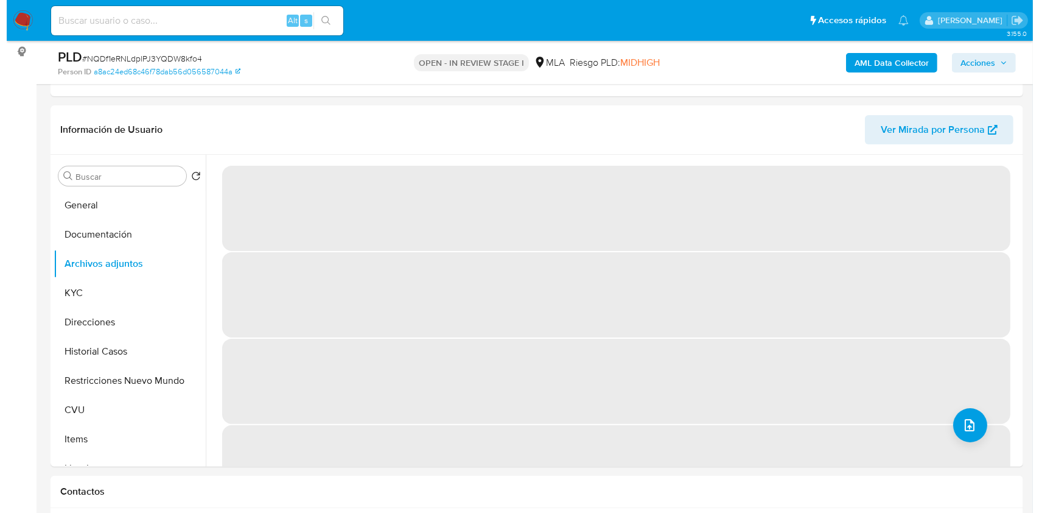
scroll to position [1871, 0]
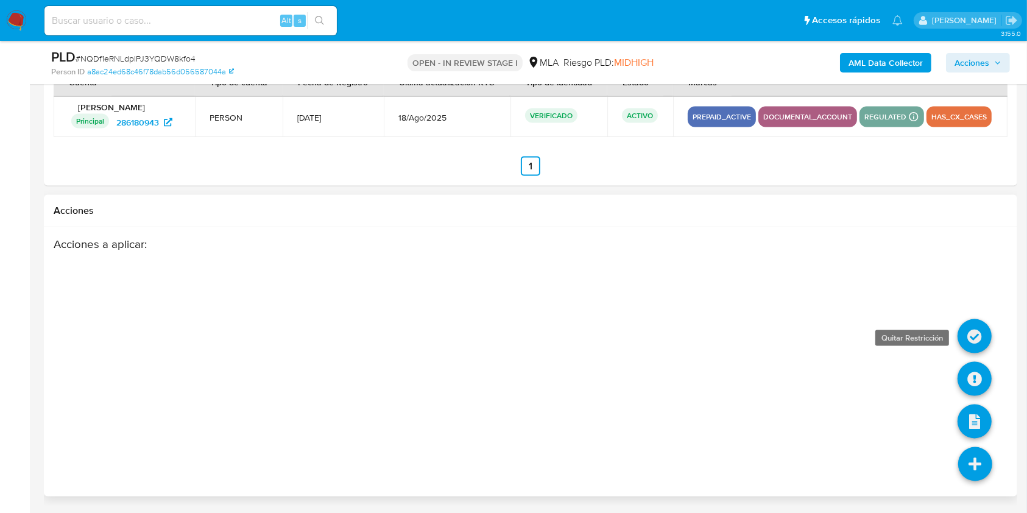
click at [969, 339] on icon at bounding box center [974, 336] width 34 height 34
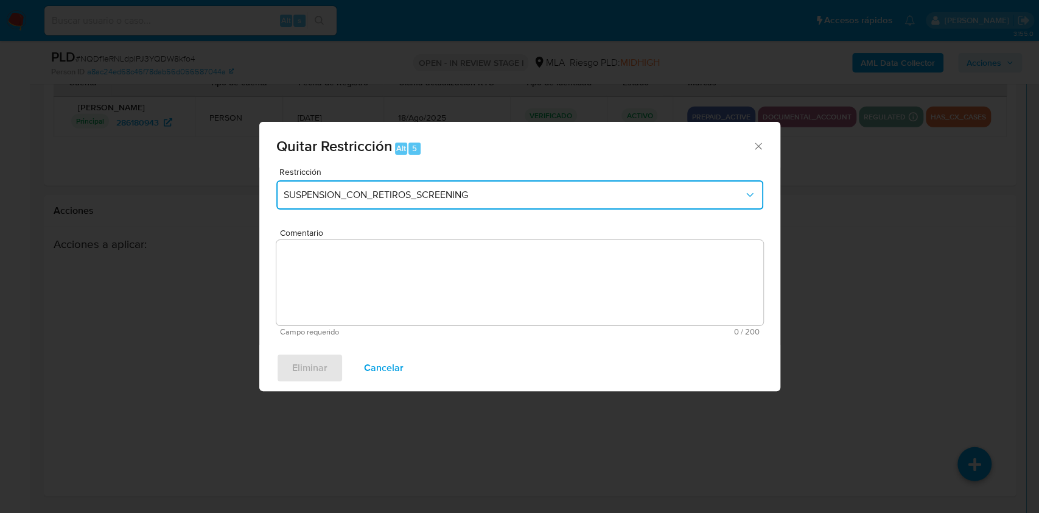
click at [412, 183] on button "SUSPENSION_CON_RETIROS_SCREENING" at bounding box center [519, 194] width 487 height 29
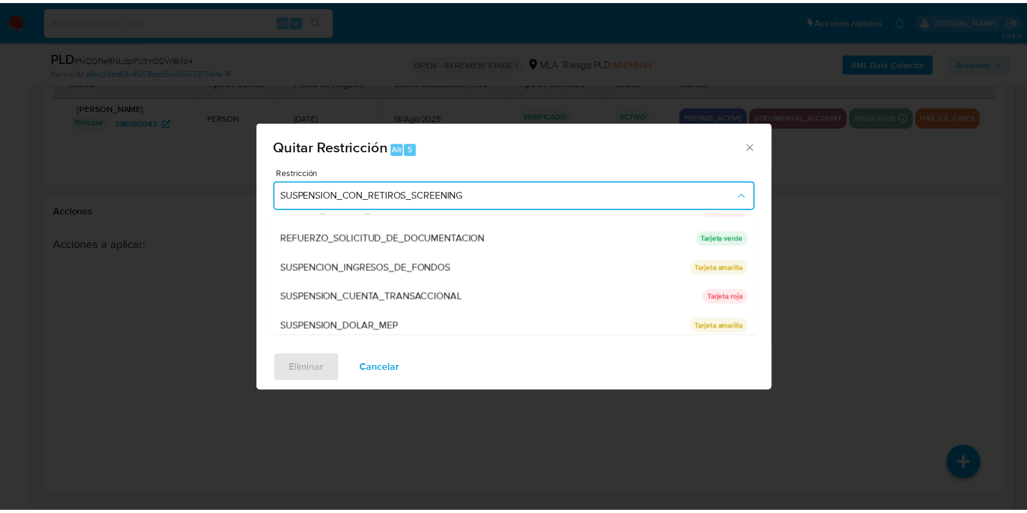
scroll to position [255, 0]
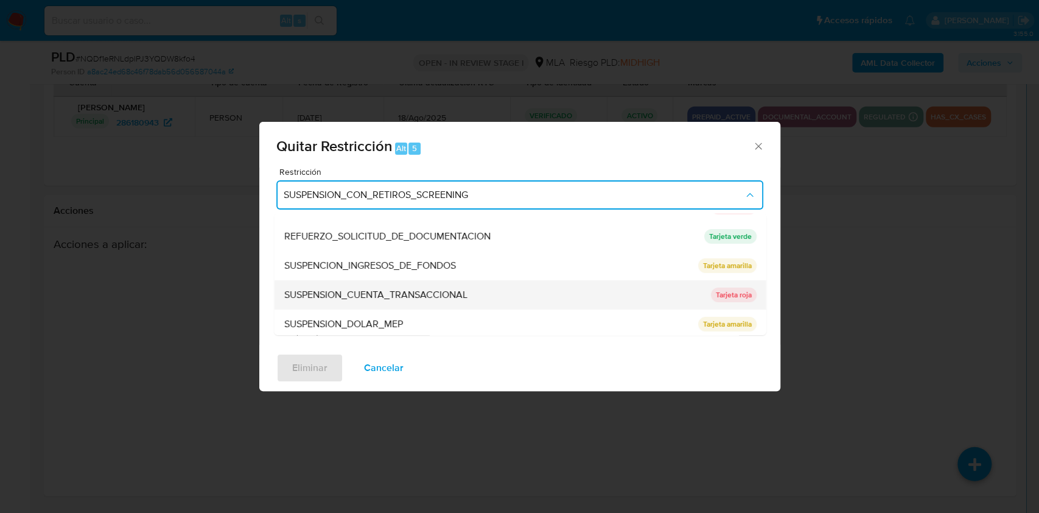
click at [555, 295] on div "SUSPENSION_CUENTA_TRANSACCIONAL" at bounding box center [494, 294] width 420 height 29
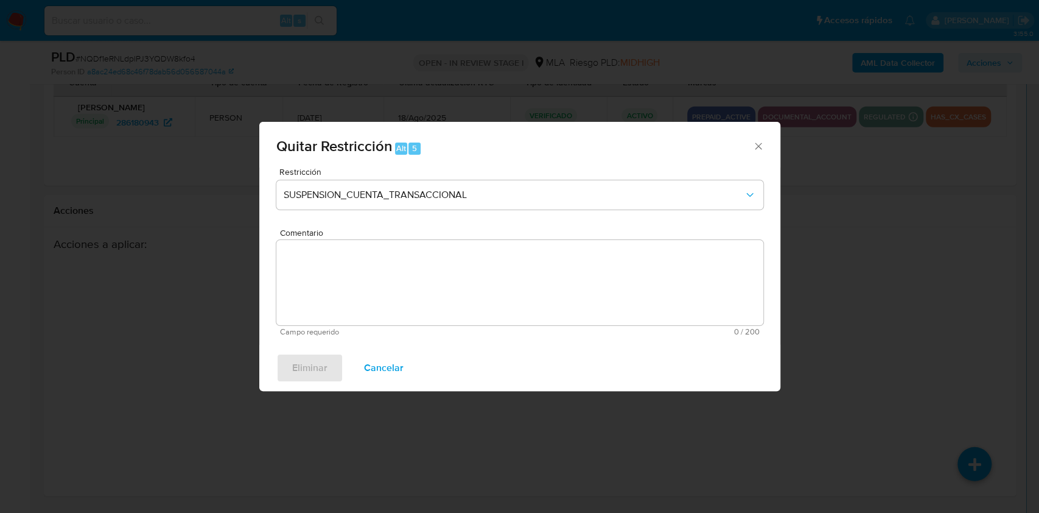
click at [494, 295] on textarea "Comentario" at bounding box center [519, 282] width 487 height 85
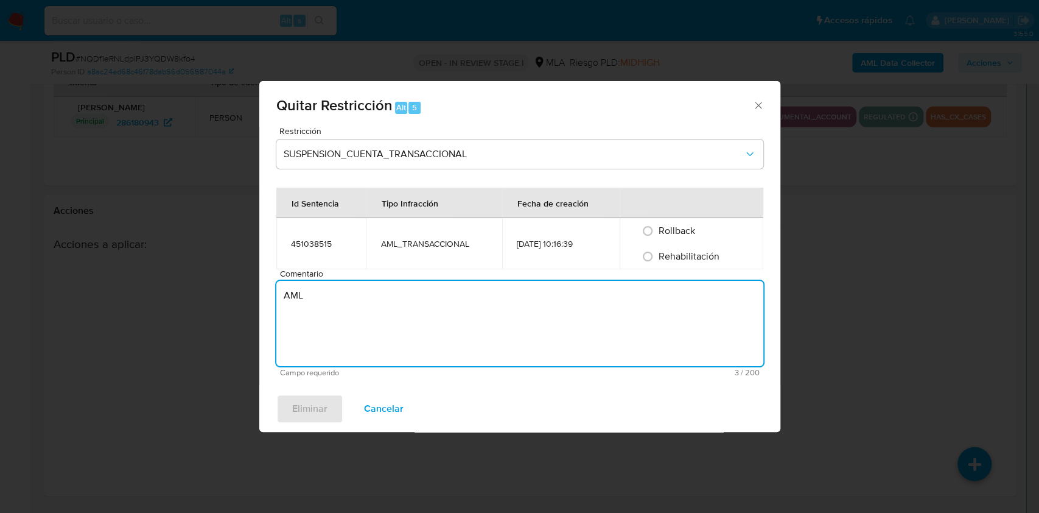
type textarea "AML"
click at [683, 259] on span "Rehabilitación" at bounding box center [689, 256] width 61 height 14
click at [658, 259] on input "Rehabilitación" at bounding box center [647, 256] width 19 height 19
radio input "true"
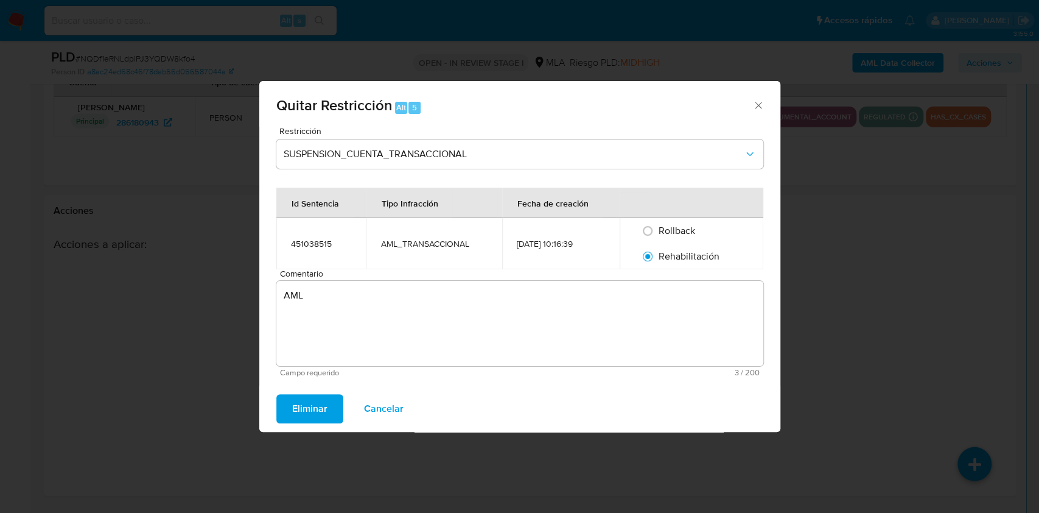
click at [308, 403] on span "Eliminar" at bounding box center [309, 408] width 35 height 27
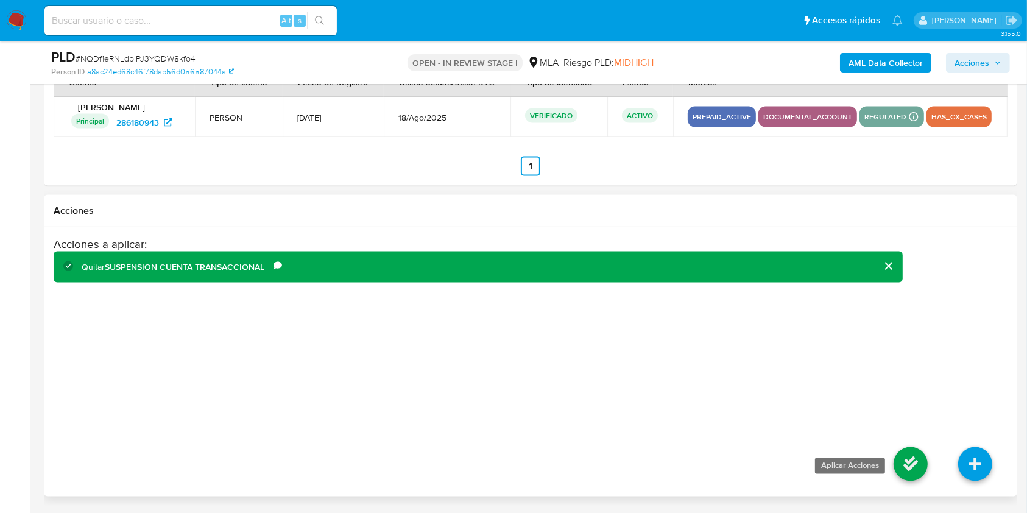
click at [909, 454] on icon at bounding box center [910, 464] width 34 height 34
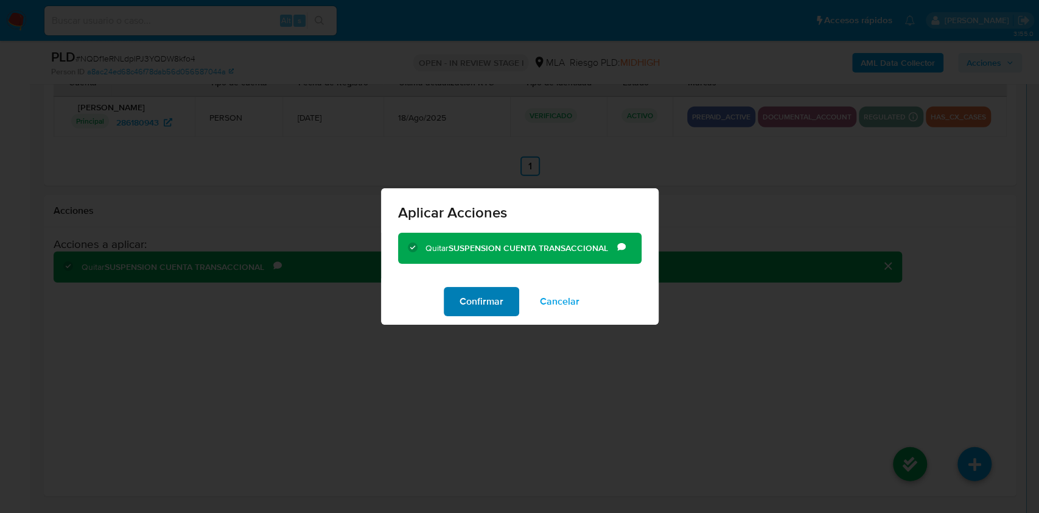
click at [470, 308] on span "Confirmar" at bounding box center [482, 301] width 44 height 27
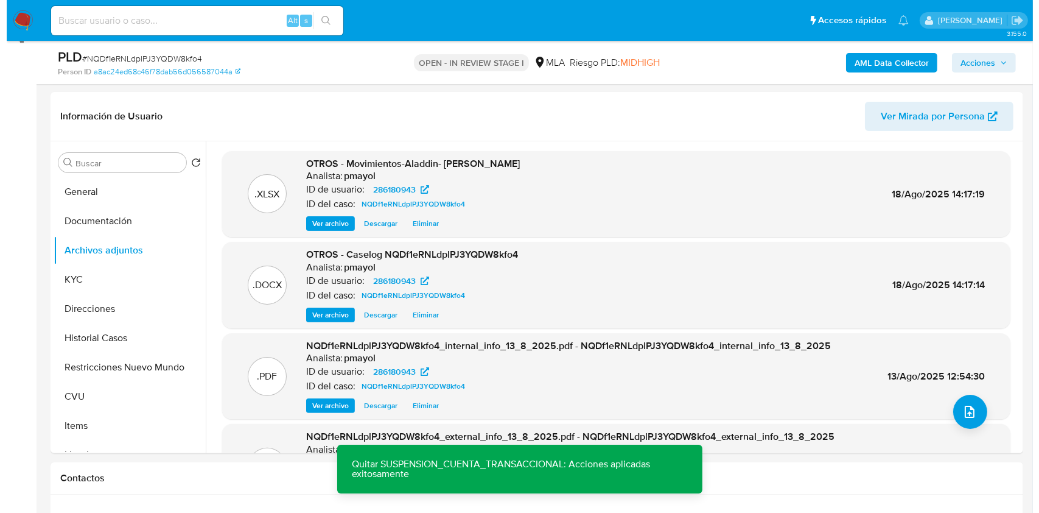
scroll to position [164, 0]
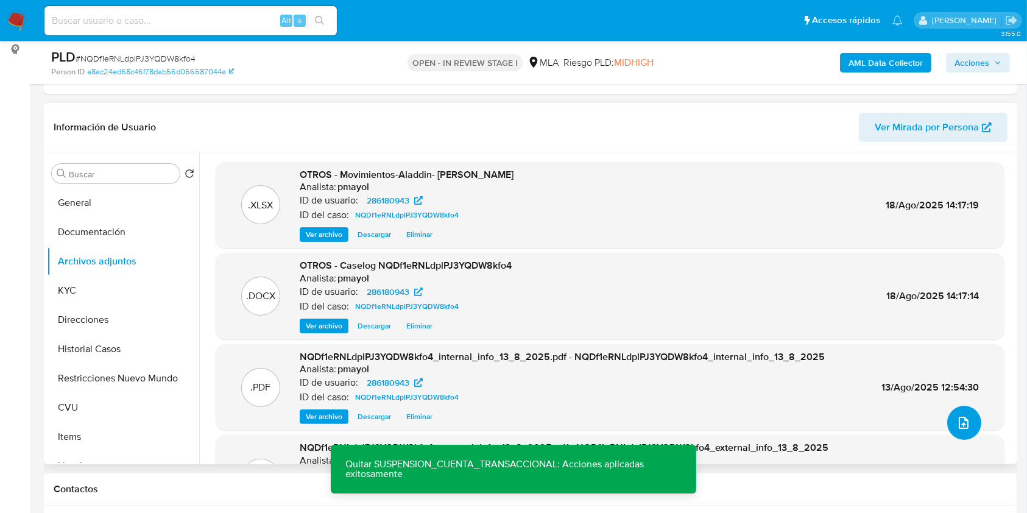
click at [970, 417] on button "upload-file" at bounding box center [964, 423] width 34 height 34
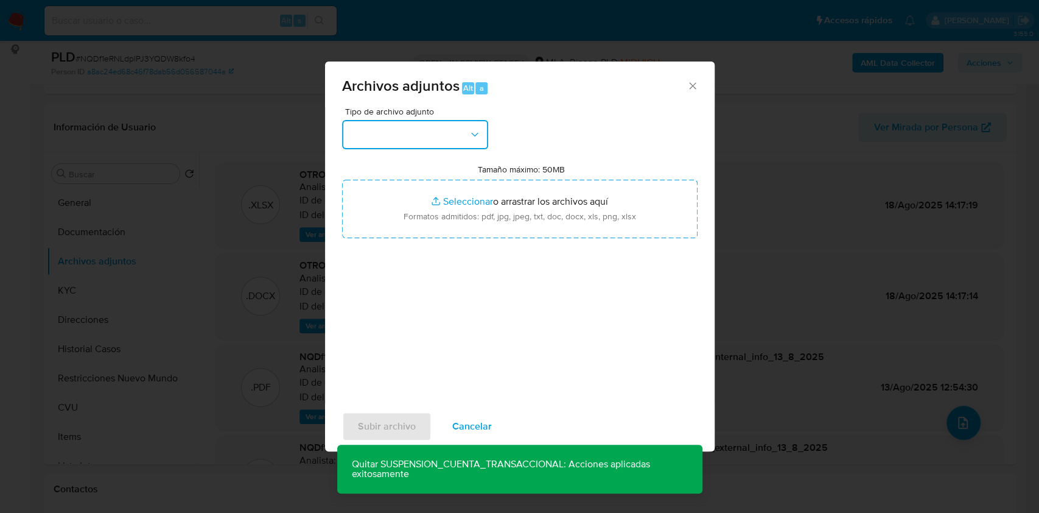
click at [443, 135] on button "button" at bounding box center [415, 134] width 146 height 29
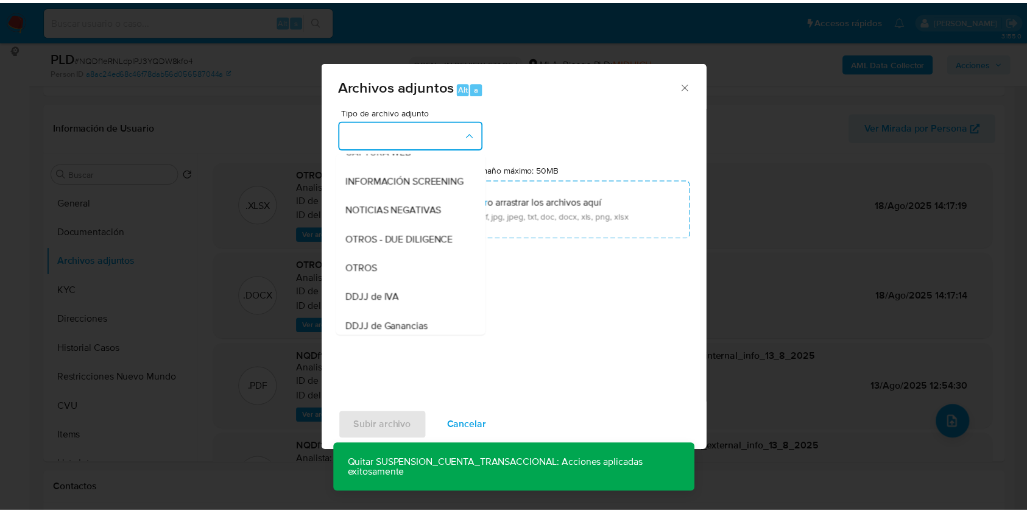
scroll to position [136, 0]
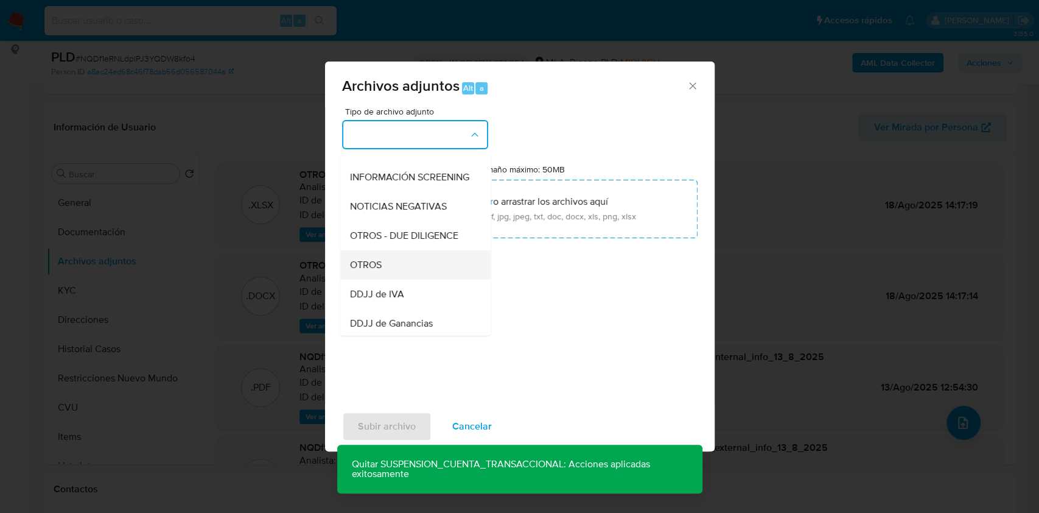
click at [398, 273] on div "OTROS" at bounding box center [412, 264] width 124 height 29
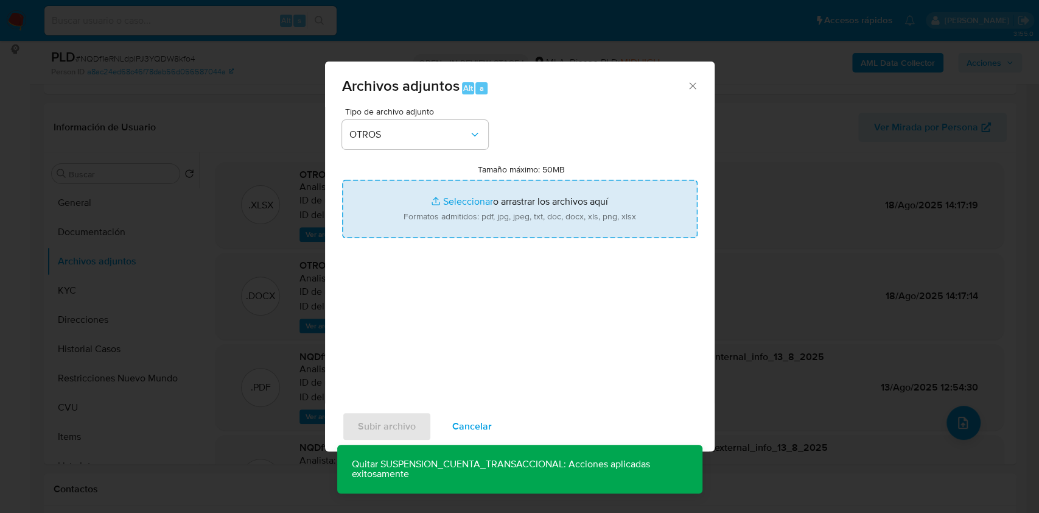
click at [411, 221] on input "Tamaño máximo: 50MB Seleccionar archivos" at bounding box center [520, 209] width 356 height 58
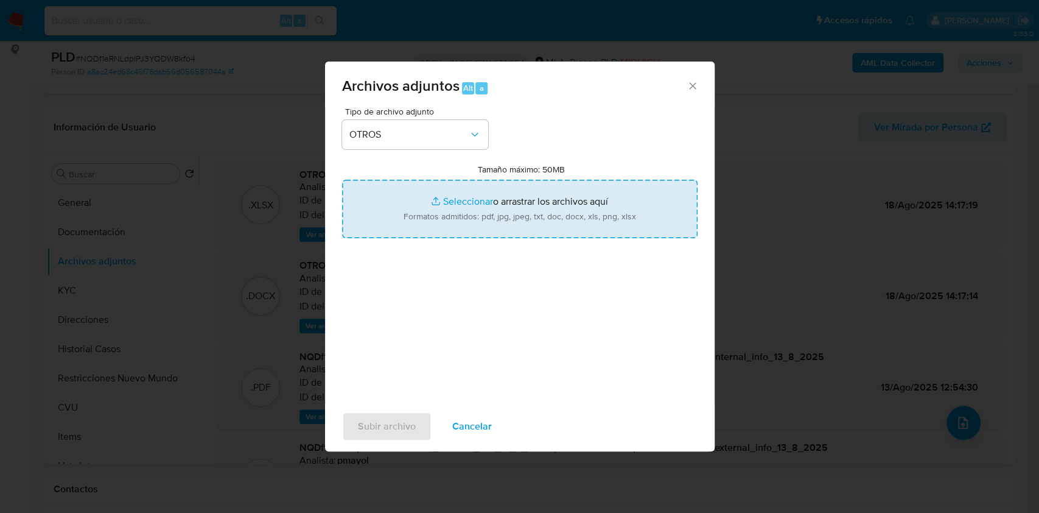
type input "C:\fakepath\Caselog NQDf1eRNLdplPJ3YQDW8kfo4 V2.docx"
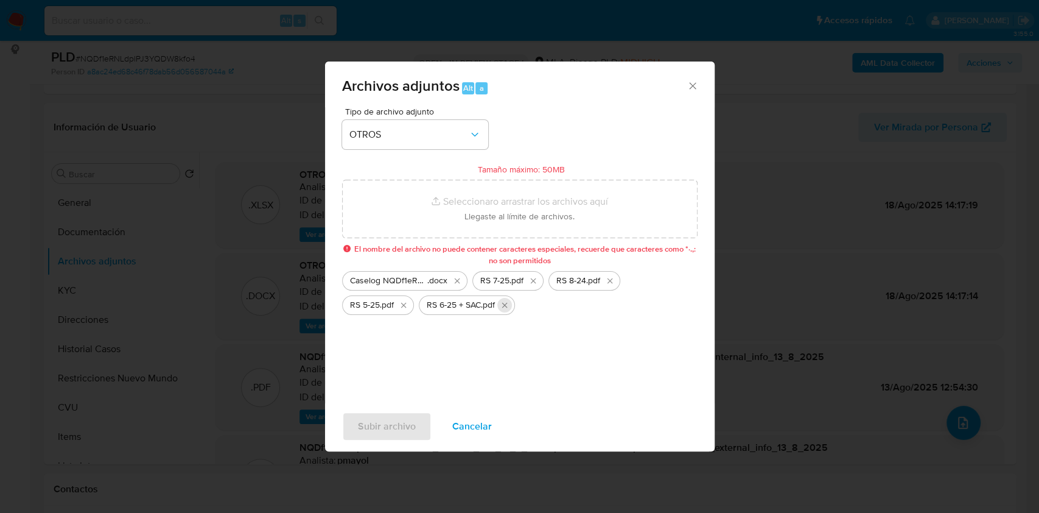
click at [504, 301] on icon "Eliminar RS 6-25 + SAC.pdf" at bounding box center [505, 305] width 10 height 10
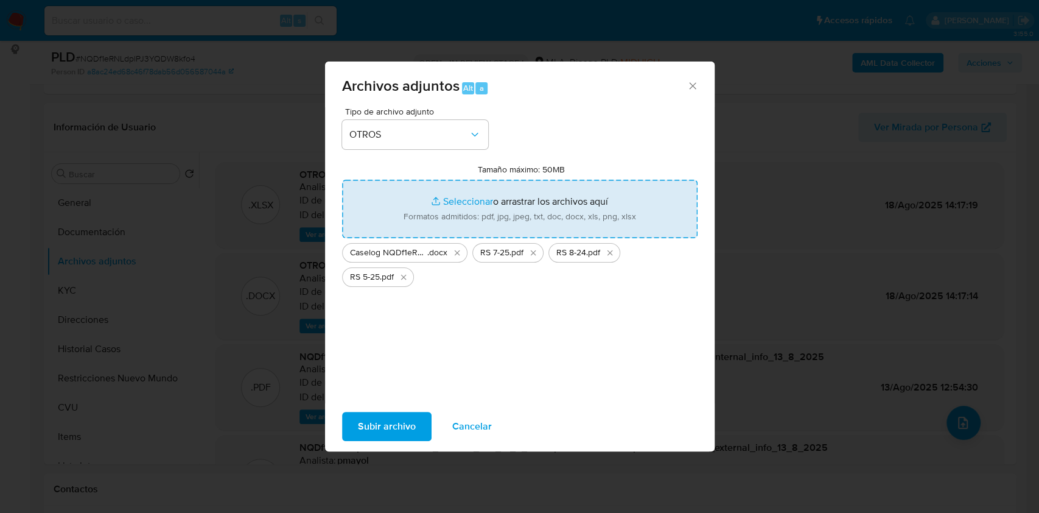
click at [482, 212] on input "Tamaño máximo: 50MB Seleccionar archivos" at bounding box center [520, 209] width 356 height 58
type input "C:\fakepath\RS 6-25.pdf"
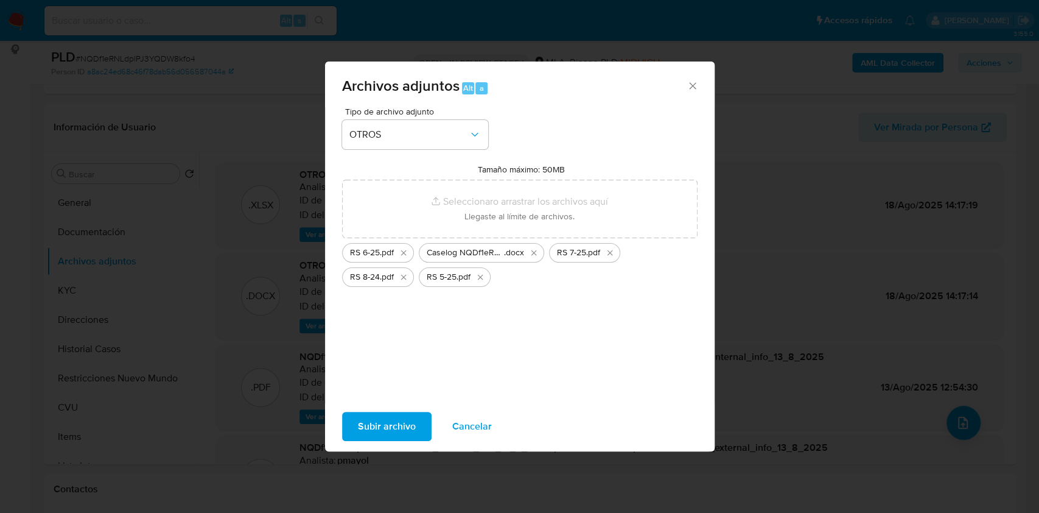
click at [374, 433] on span "Subir archivo" at bounding box center [387, 426] width 58 height 27
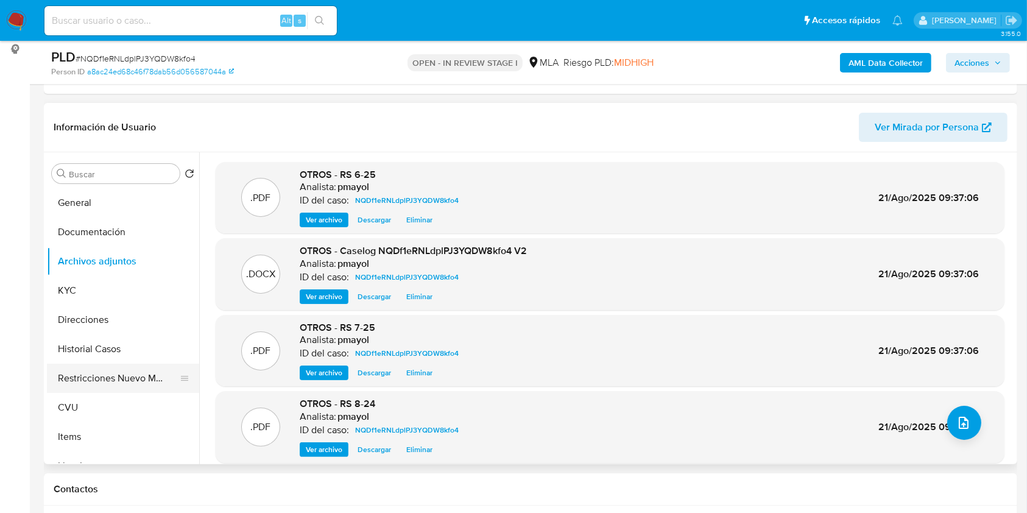
click at [132, 388] on button "Restricciones Nuevo Mundo" at bounding box center [118, 378] width 142 height 29
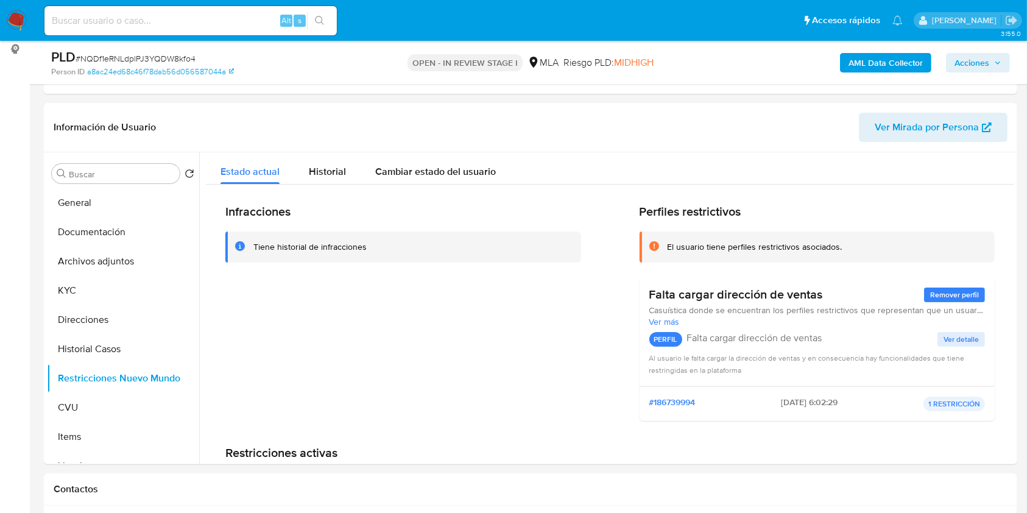
click at [974, 64] on span "Acciones" at bounding box center [971, 62] width 35 height 19
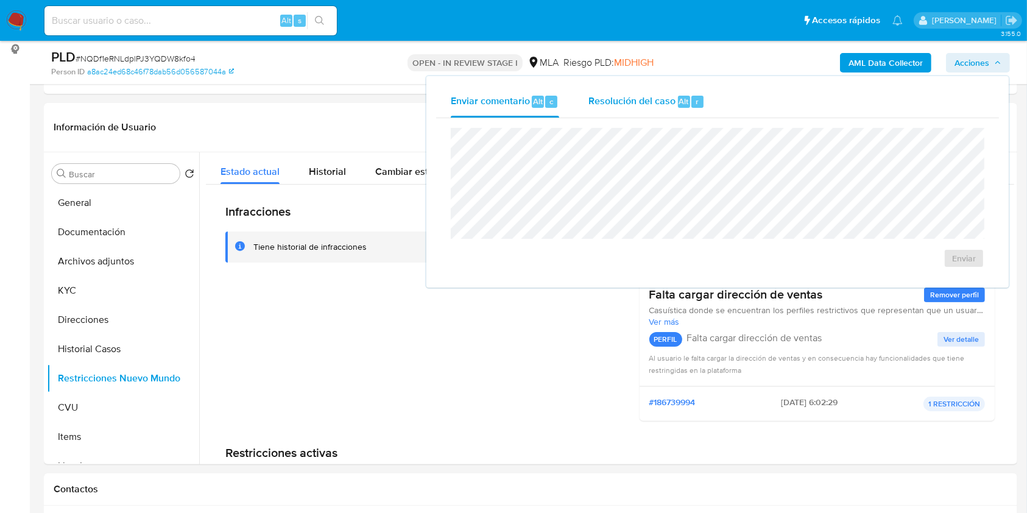
click at [600, 104] on span "Resolución del caso" at bounding box center [631, 101] width 87 height 14
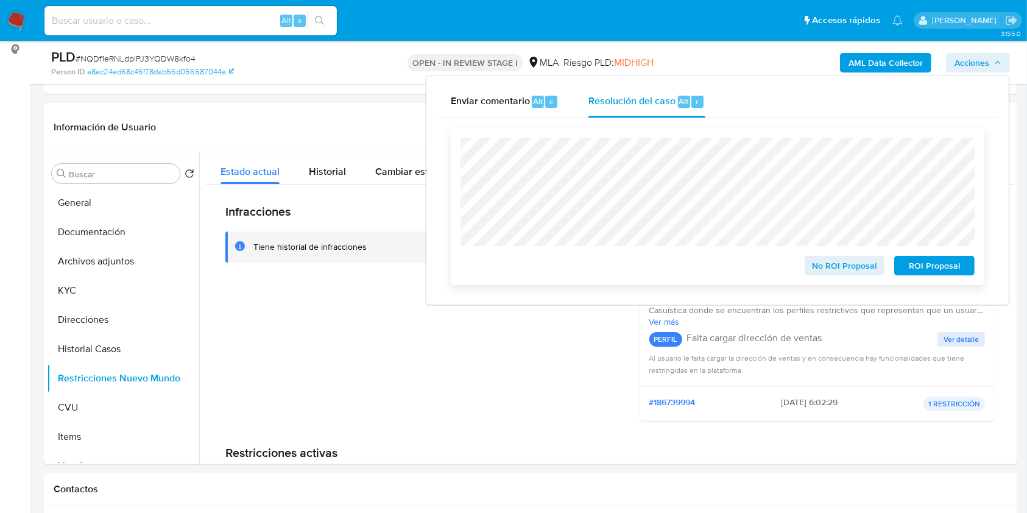
click at [823, 265] on span "No ROI Proposal" at bounding box center [844, 265] width 63 height 17
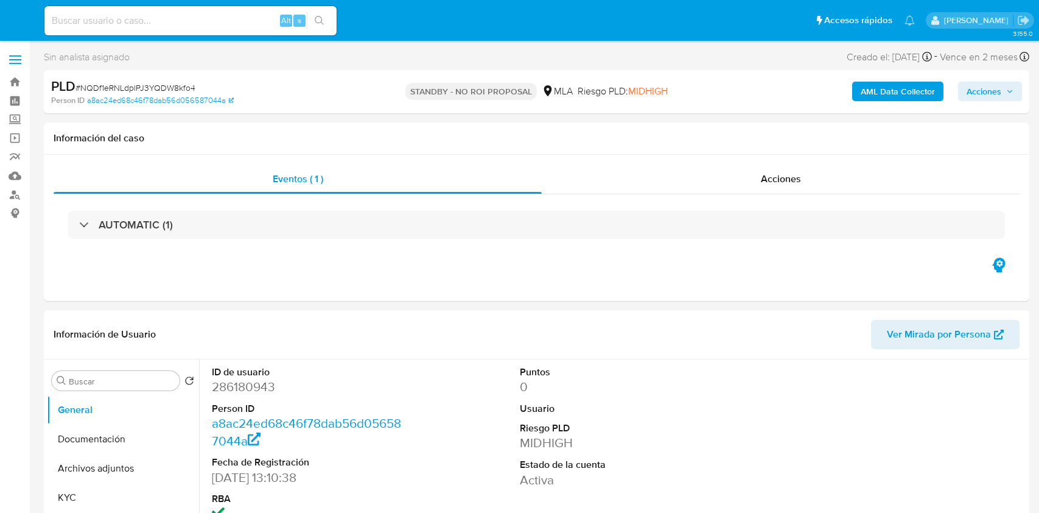
select select "10"
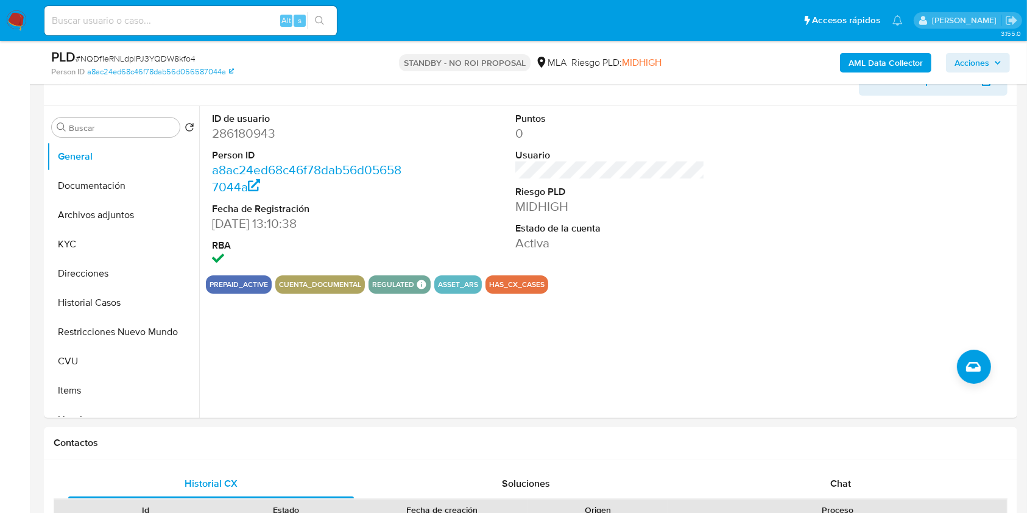
scroll to position [214, 0]
